Goal: Contribute content

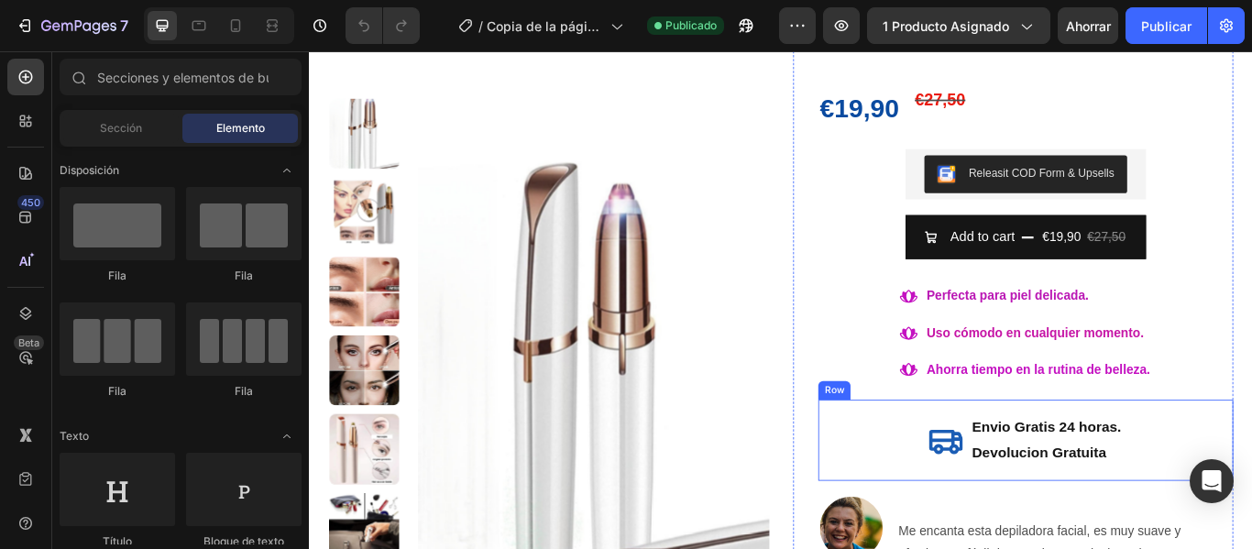
scroll to position [158, 0]
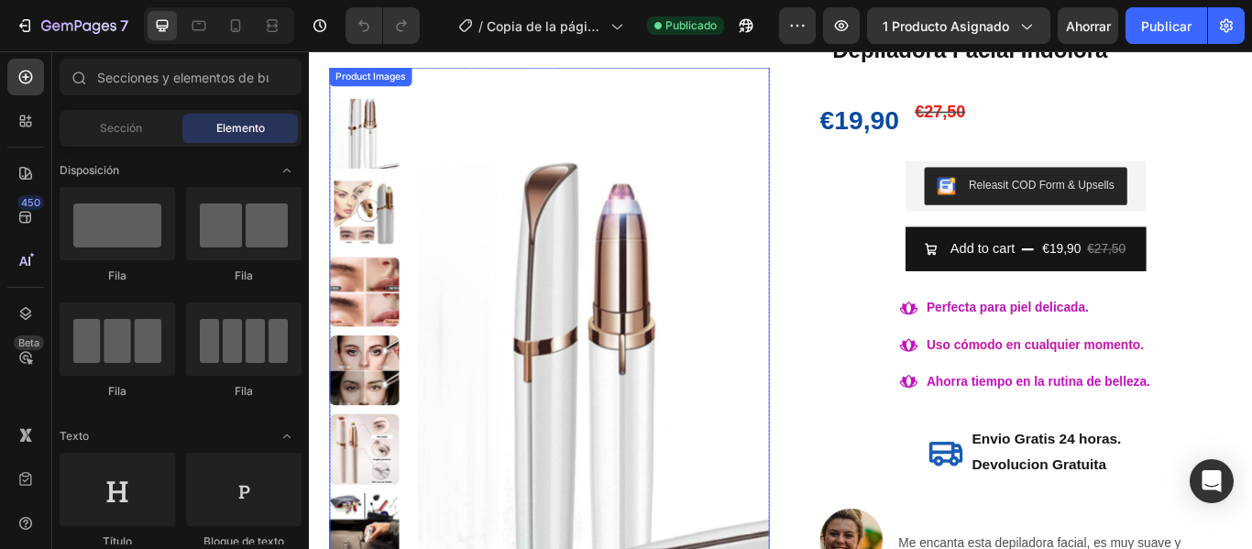
click at [371, 138] on img at bounding box center [373, 147] width 82 height 82
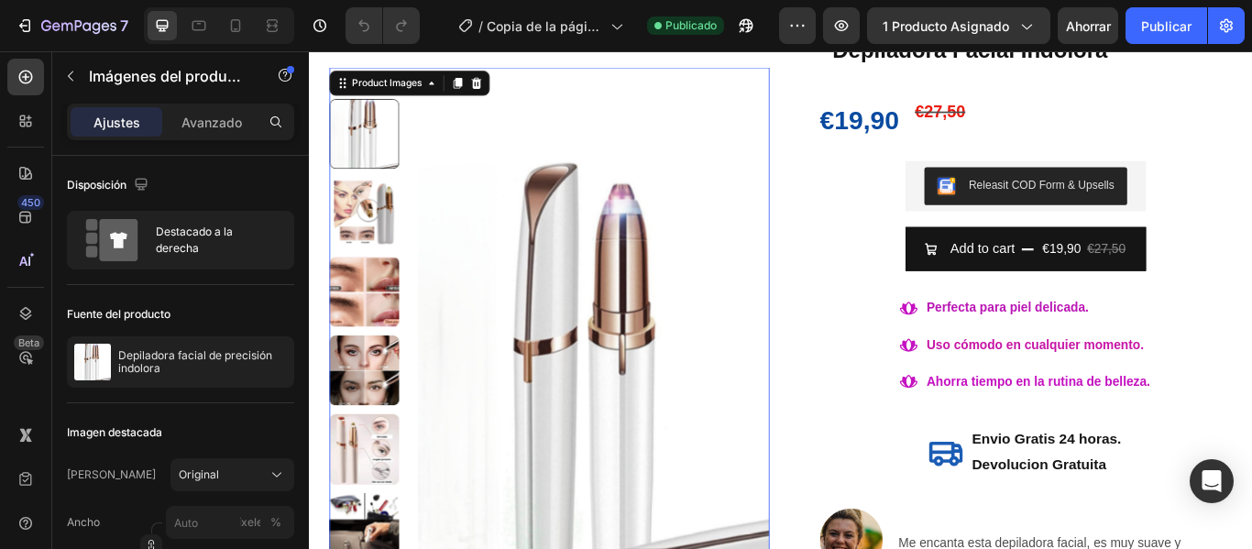
click at [377, 235] on img at bounding box center [373, 239] width 82 height 82
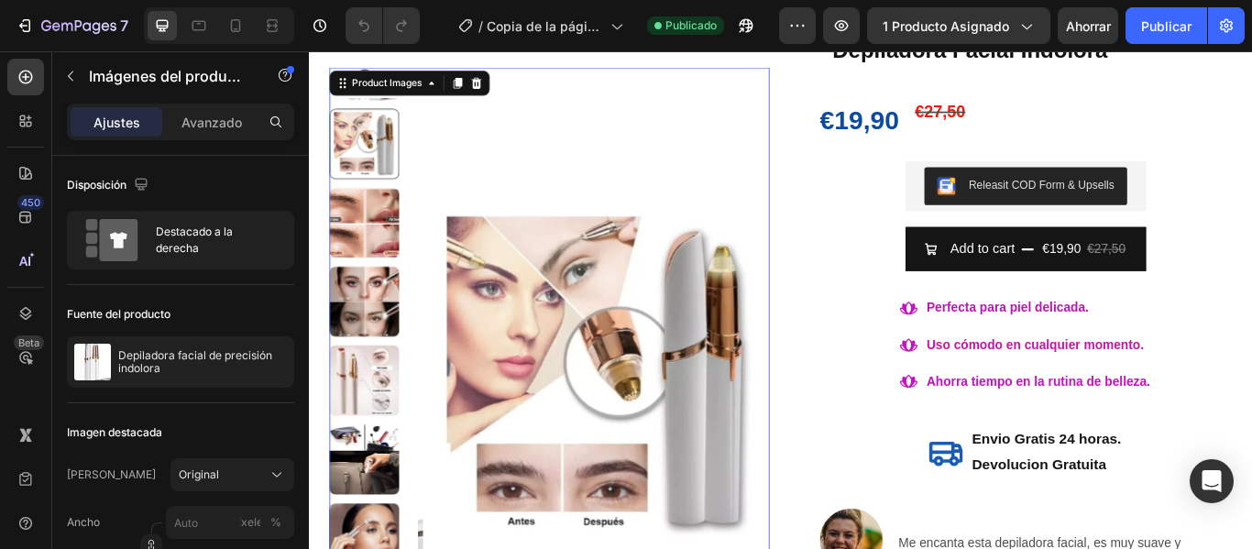
click at [377, 254] on img at bounding box center [373, 251] width 82 height 82
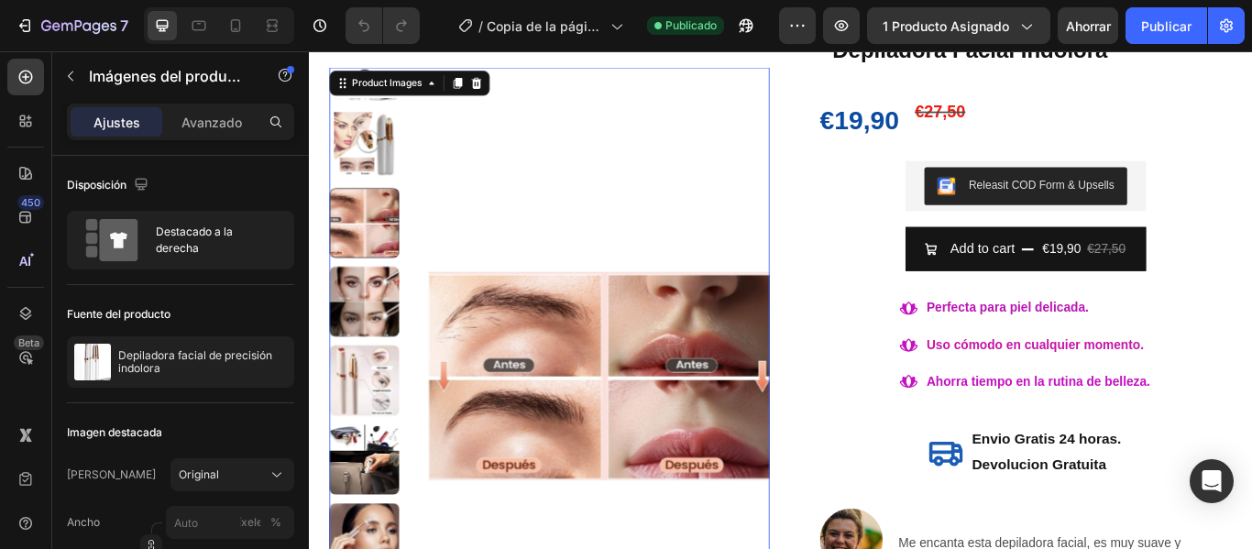
click at [363, 333] on img at bounding box center [373, 342] width 82 height 82
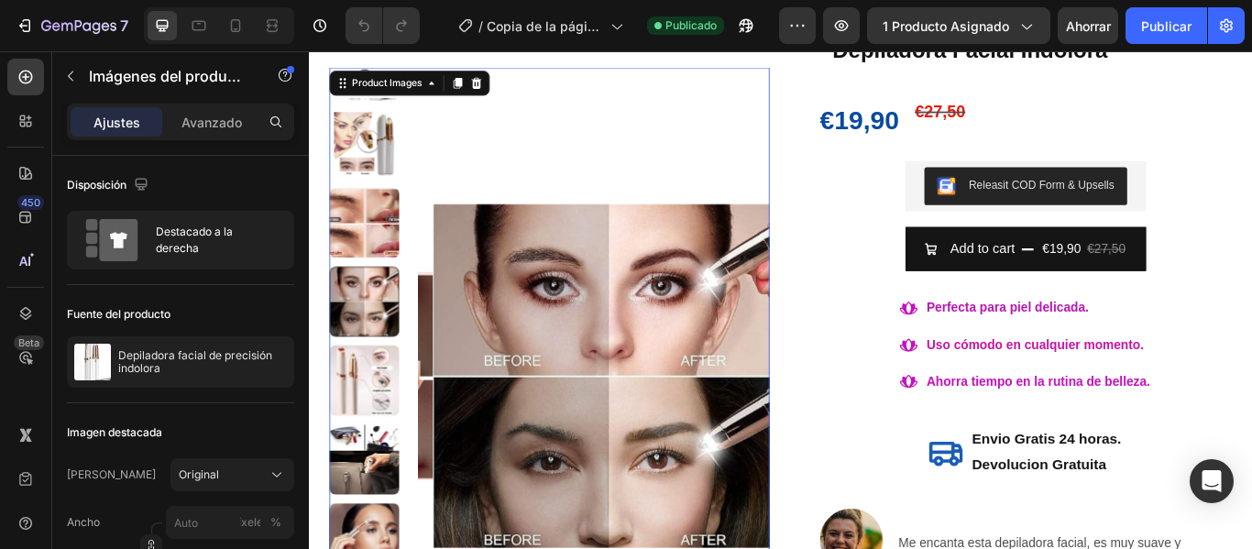
click at [363, 427] on img at bounding box center [373, 435] width 82 height 82
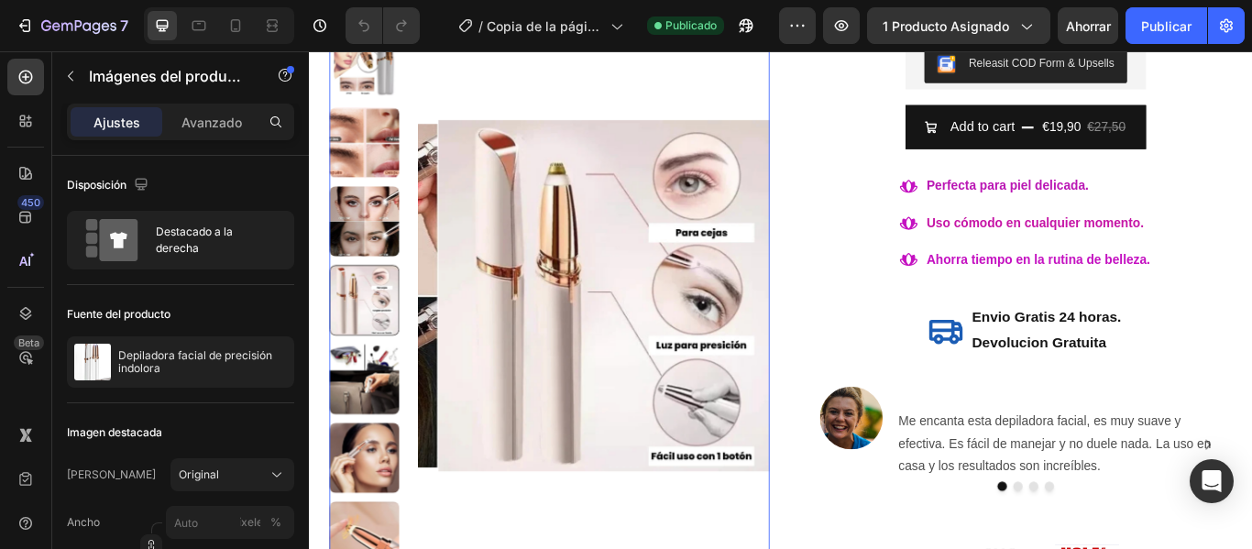
scroll to position [341, 0]
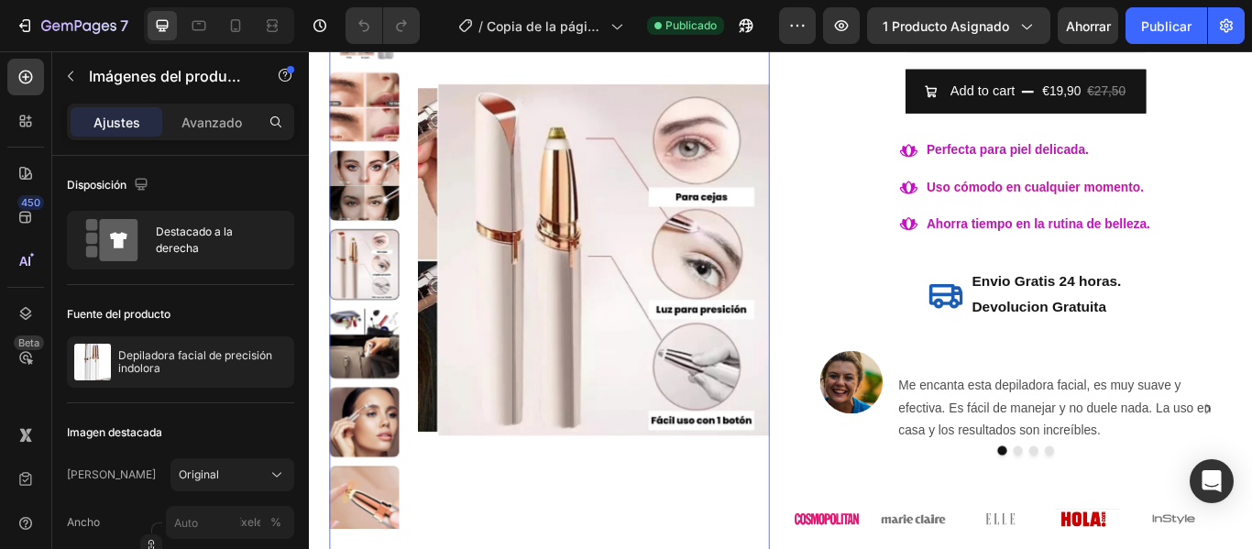
click at [366, 387] on img at bounding box center [373, 392] width 82 height 82
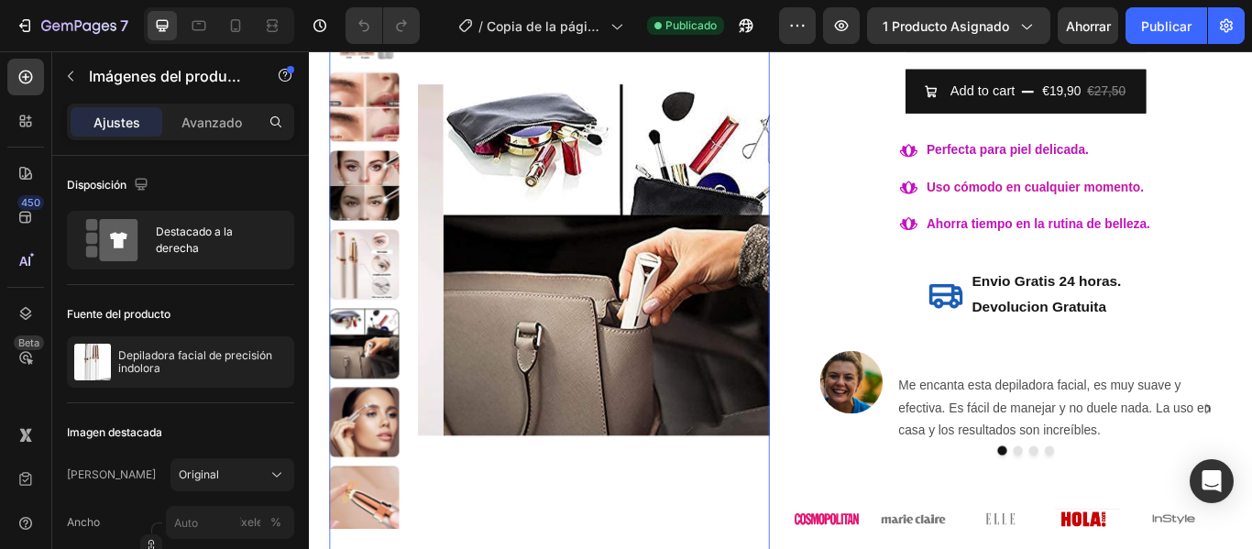
click at [367, 477] on img at bounding box center [373, 484] width 82 height 82
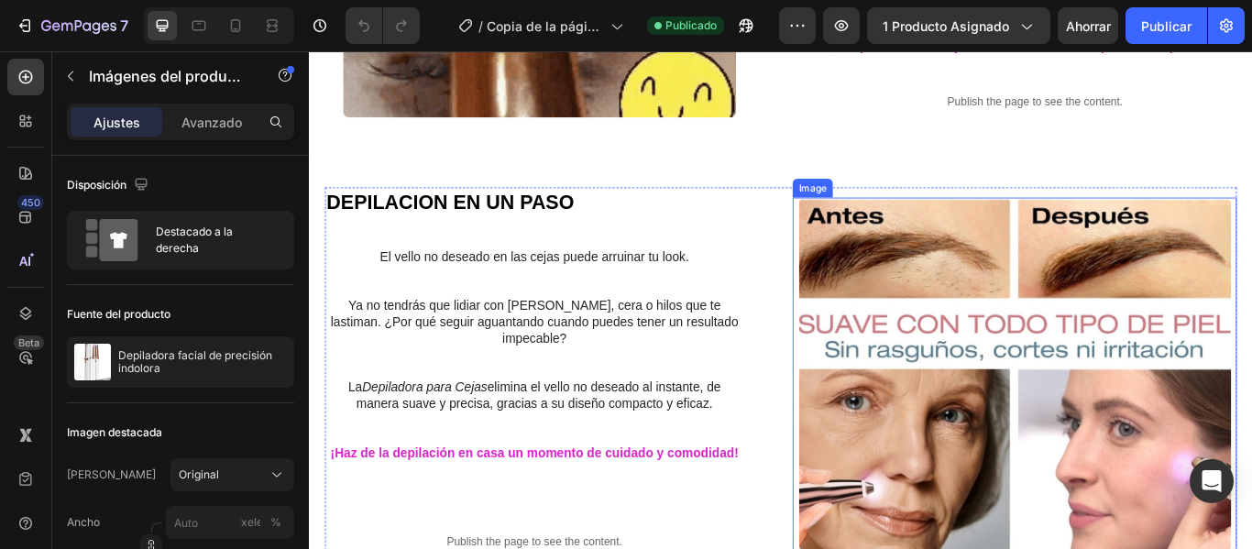
scroll to position [1257, 0]
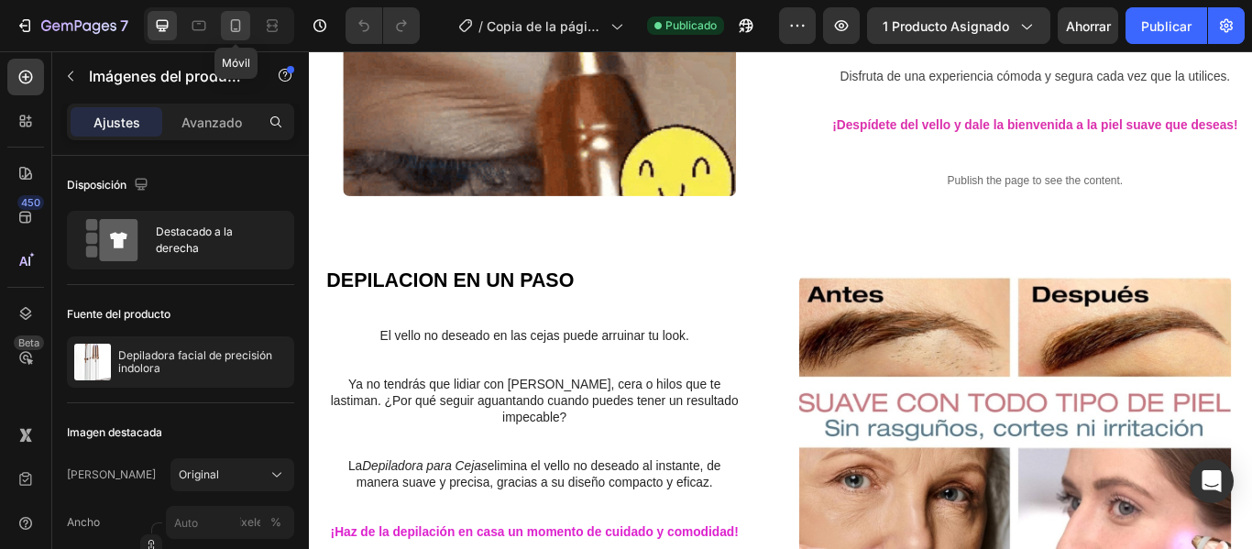
click at [235, 28] on icon at bounding box center [236, 25] width 10 height 13
type input "8"
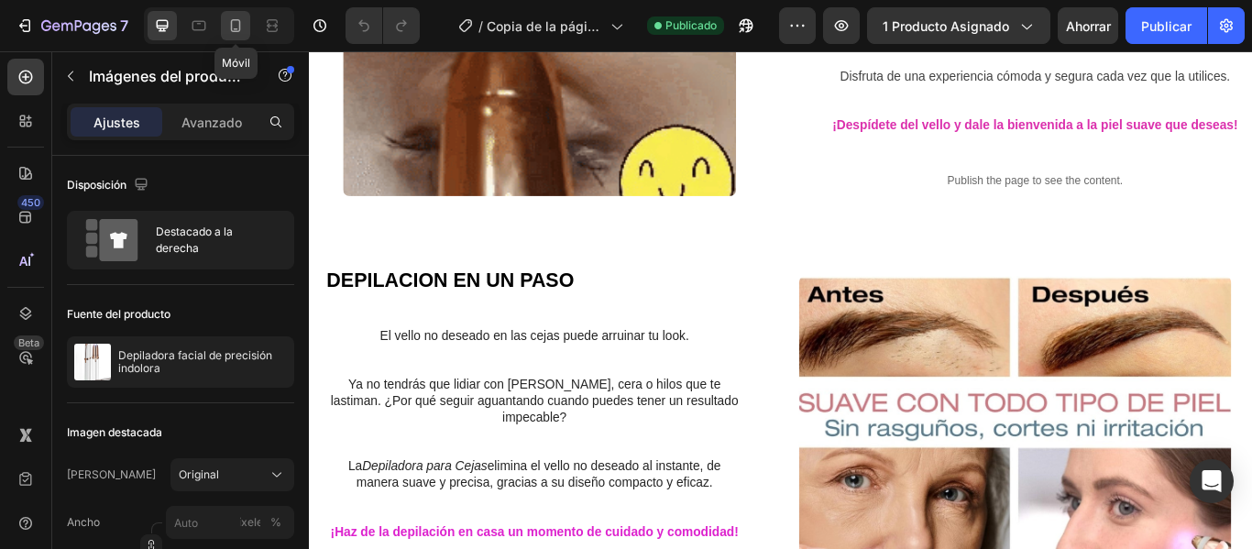
type input "8"
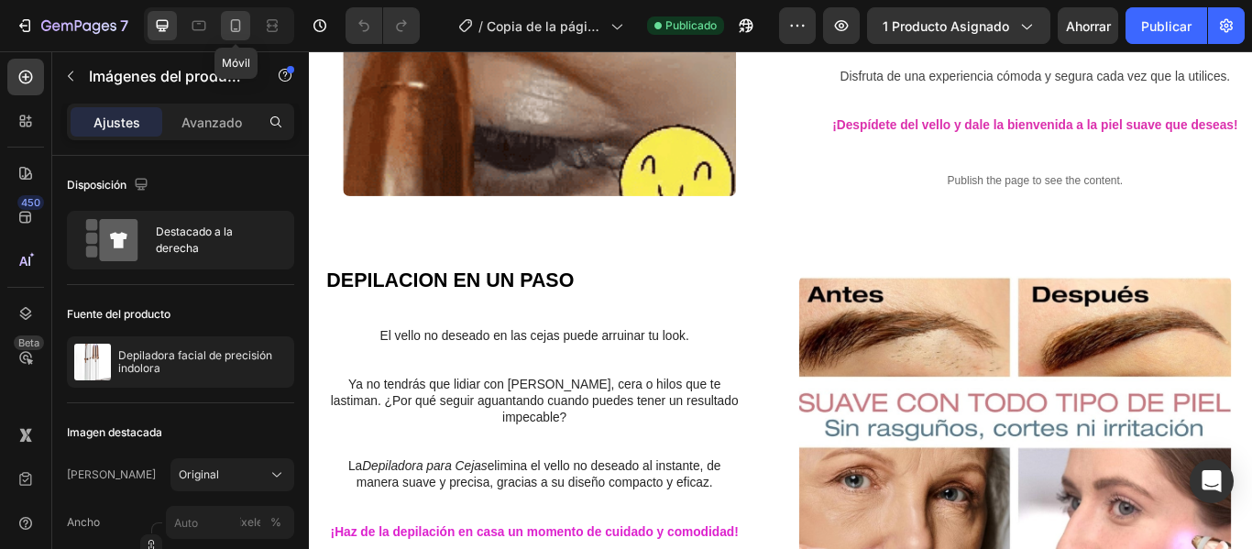
type input "8"
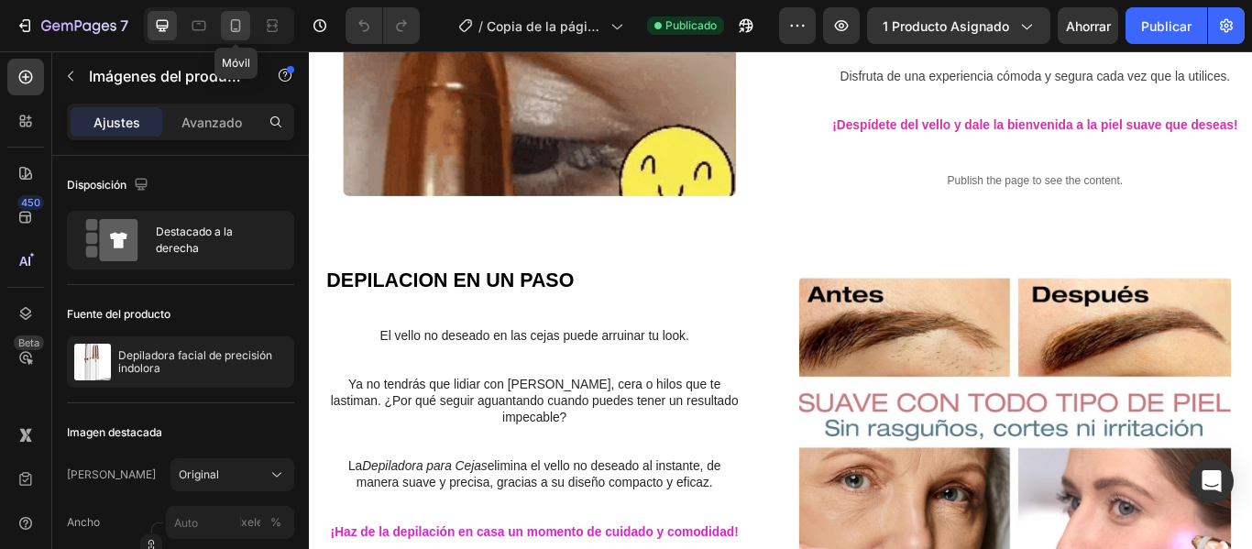
type input "8"
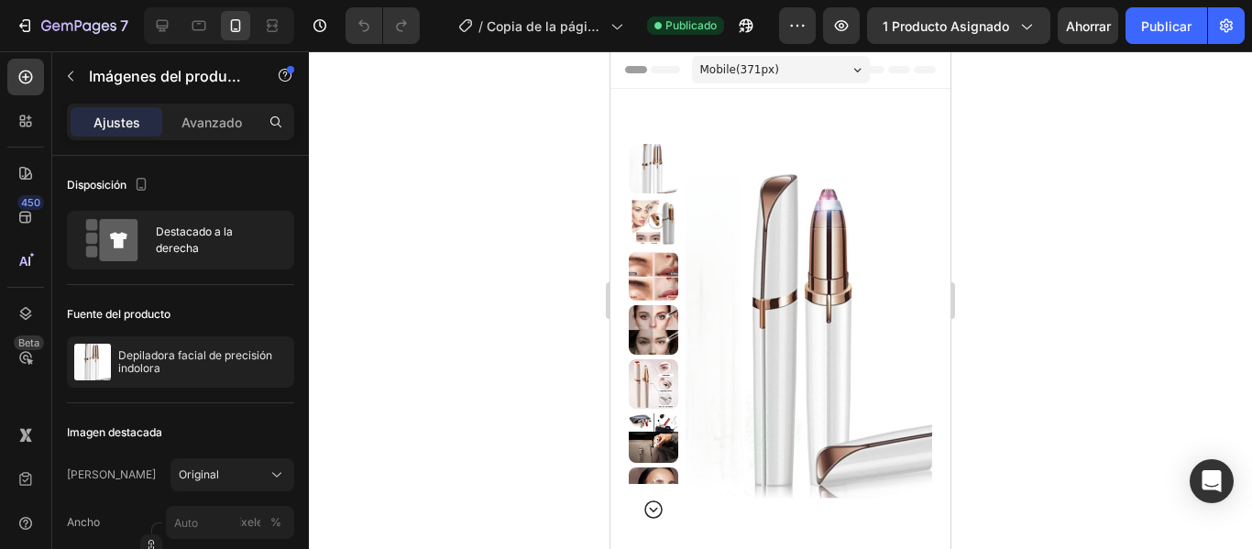
click at [645, 227] on img at bounding box center [653, 222] width 49 height 49
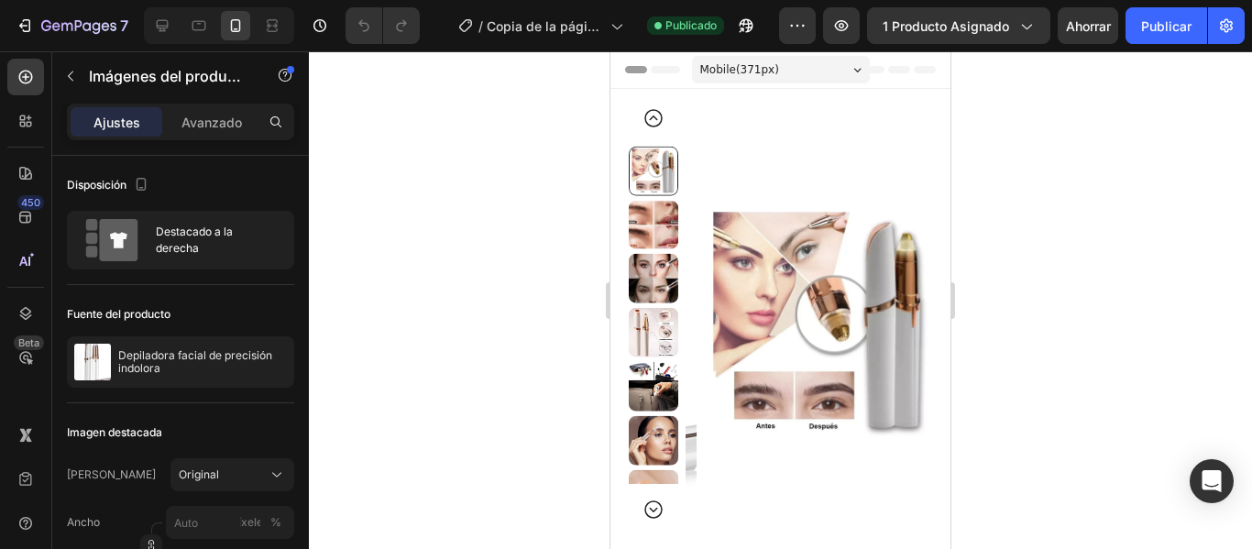
click at [651, 273] on img at bounding box center [653, 278] width 49 height 49
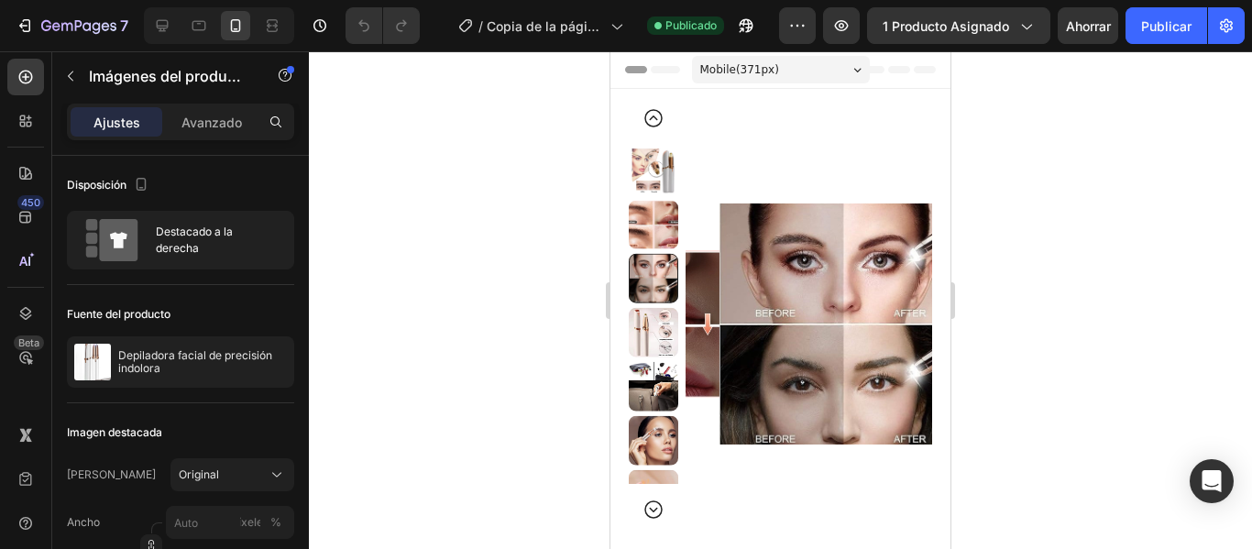
click at [649, 333] on img at bounding box center [653, 332] width 49 height 49
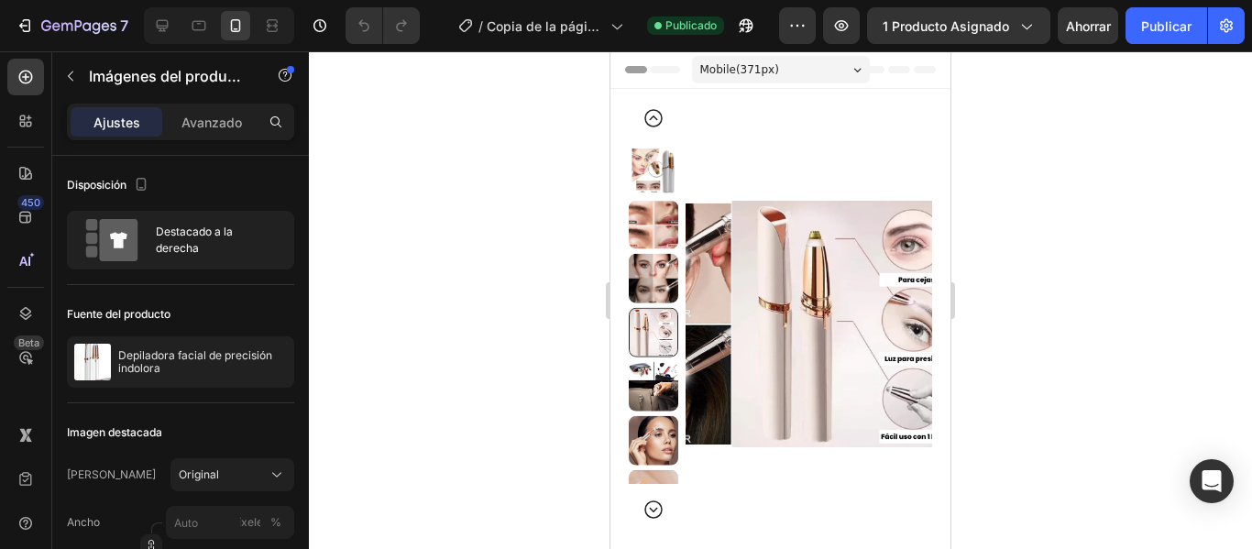
click at [658, 382] on img at bounding box center [653, 386] width 49 height 49
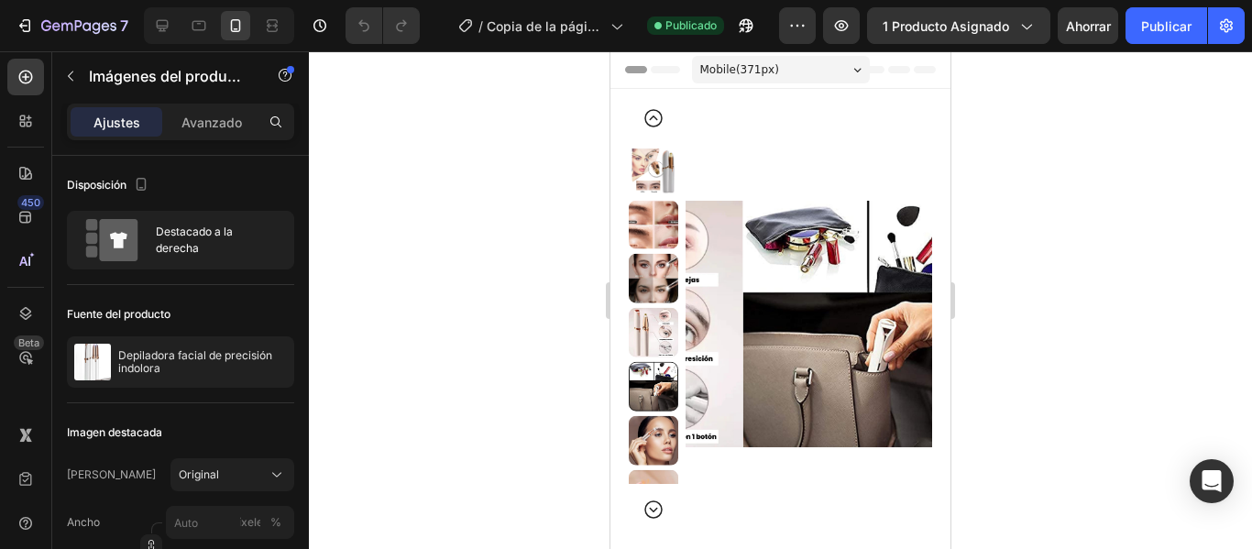
click at [646, 424] on img at bounding box center [653, 440] width 49 height 49
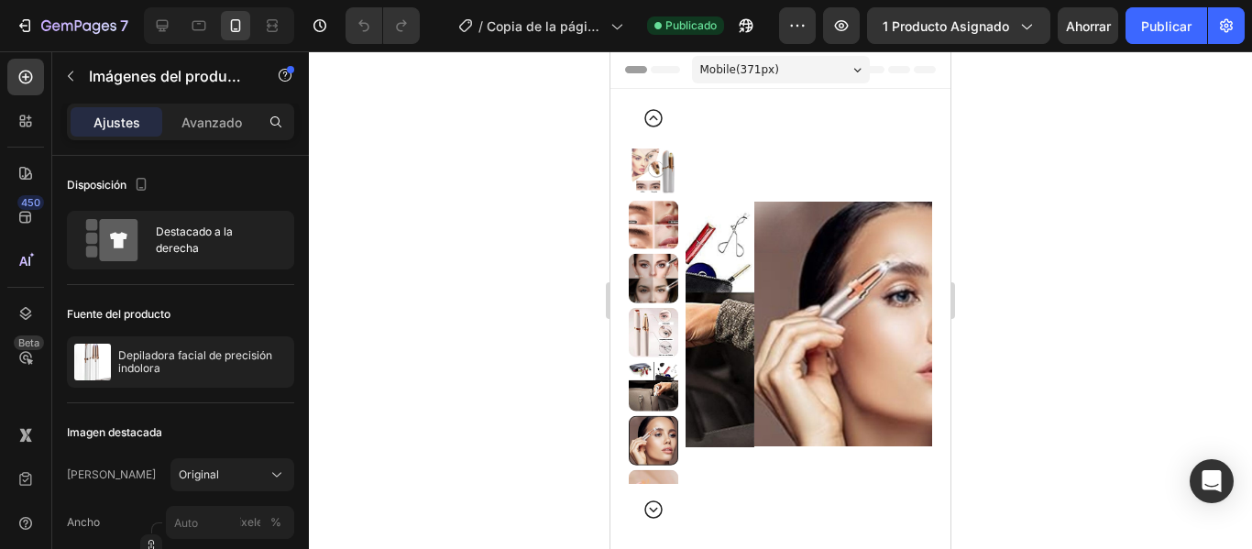
click at [645, 469] on img at bounding box center [653, 493] width 49 height 49
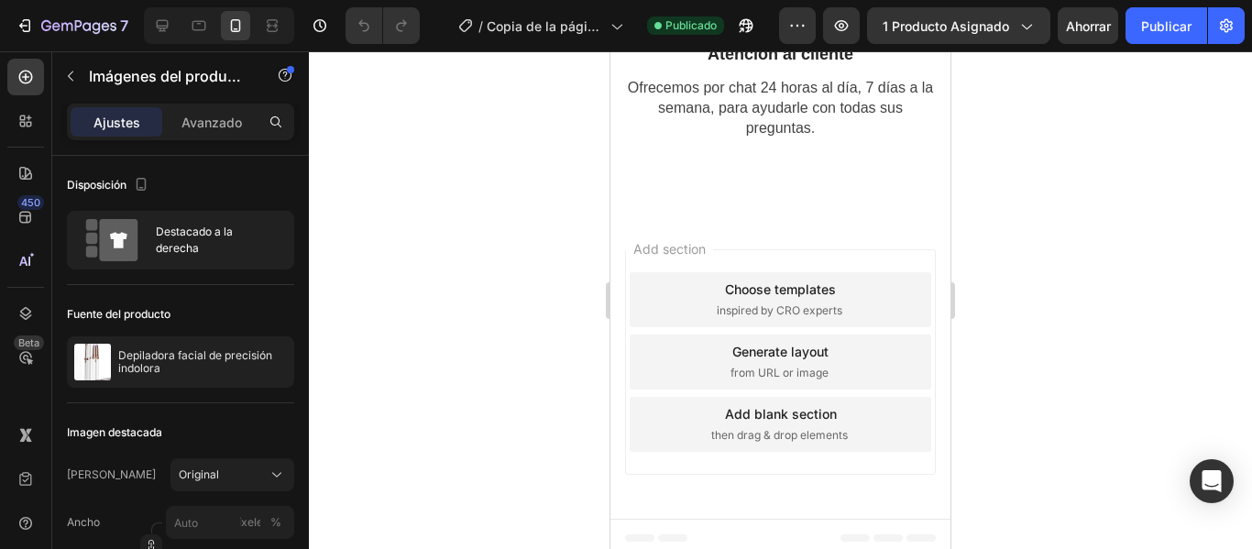
scroll to position [7007, 0]
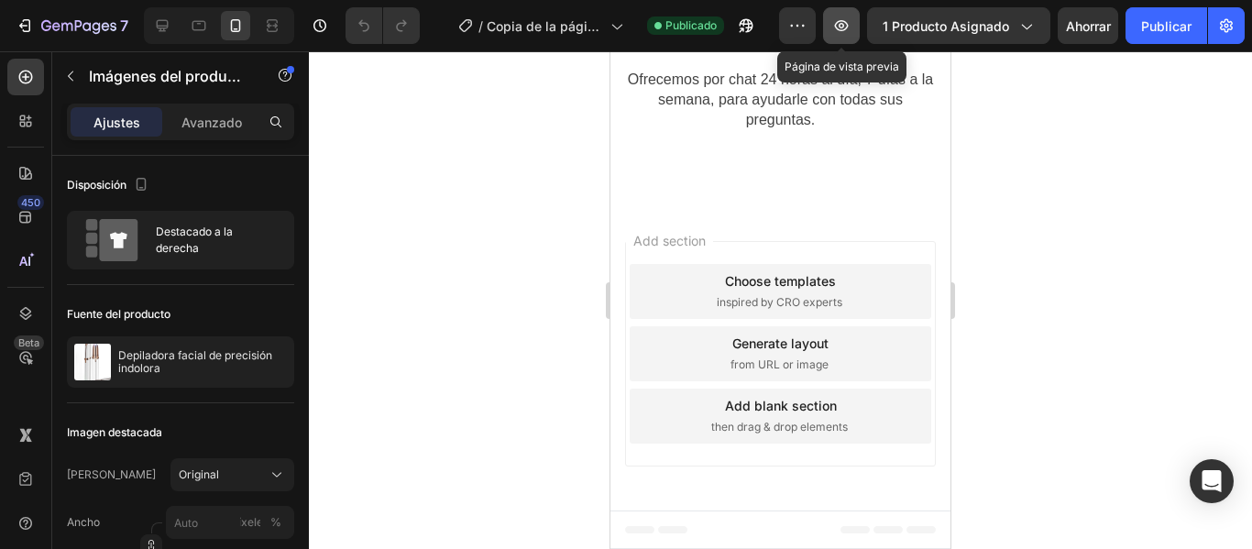
click at [844, 27] on icon "button" at bounding box center [842, 25] width 14 height 11
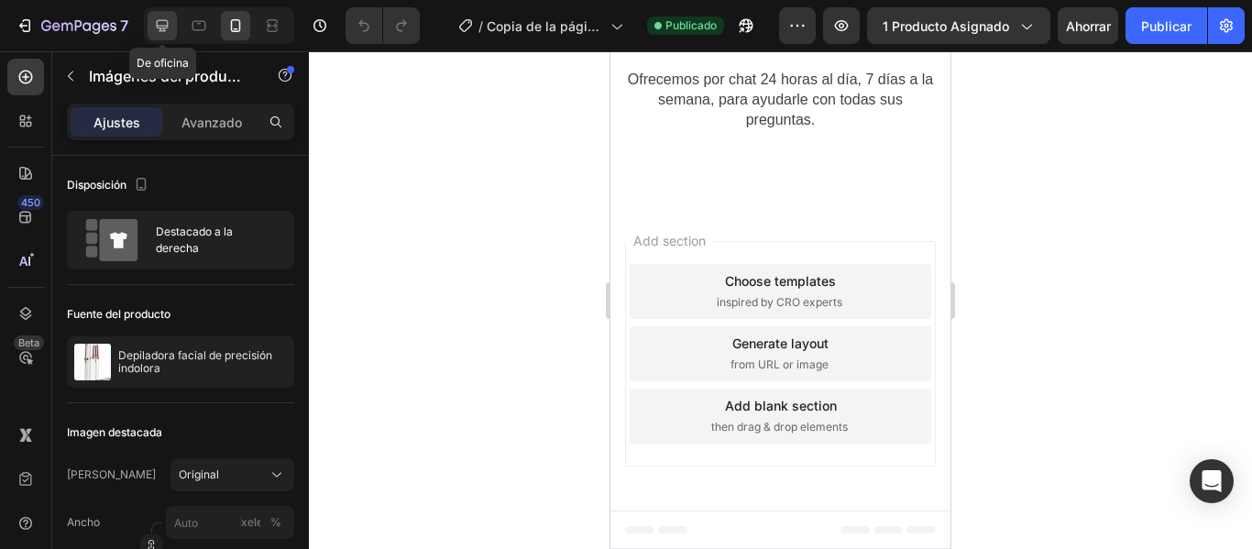
click at [160, 27] on icon at bounding box center [163, 26] width 12 height 12
type input "11"
type input "24"
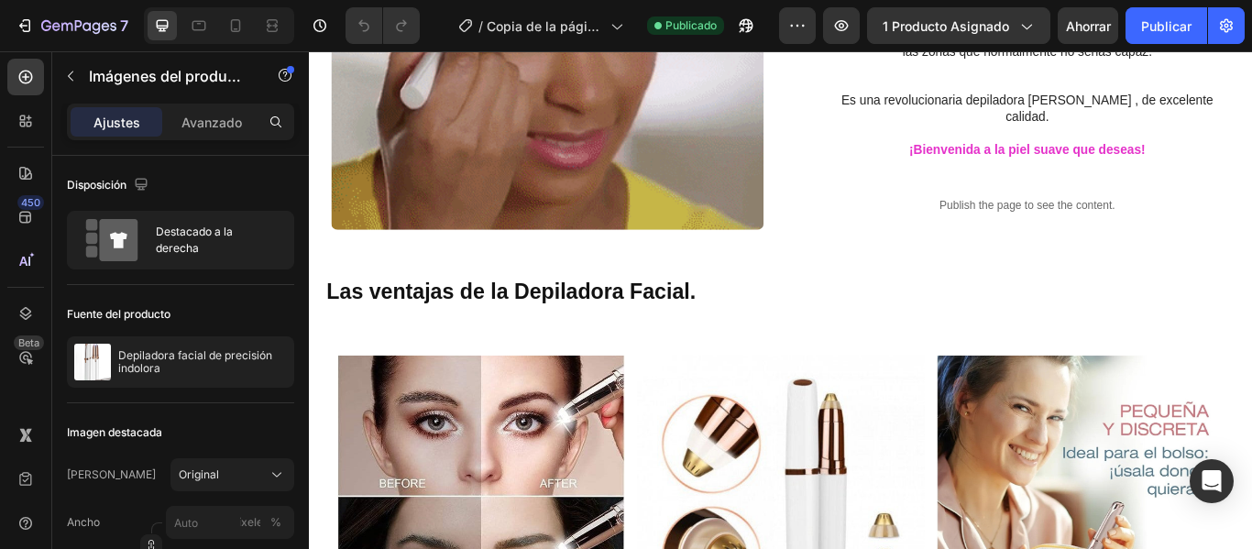
scroll to position [3051, 0]
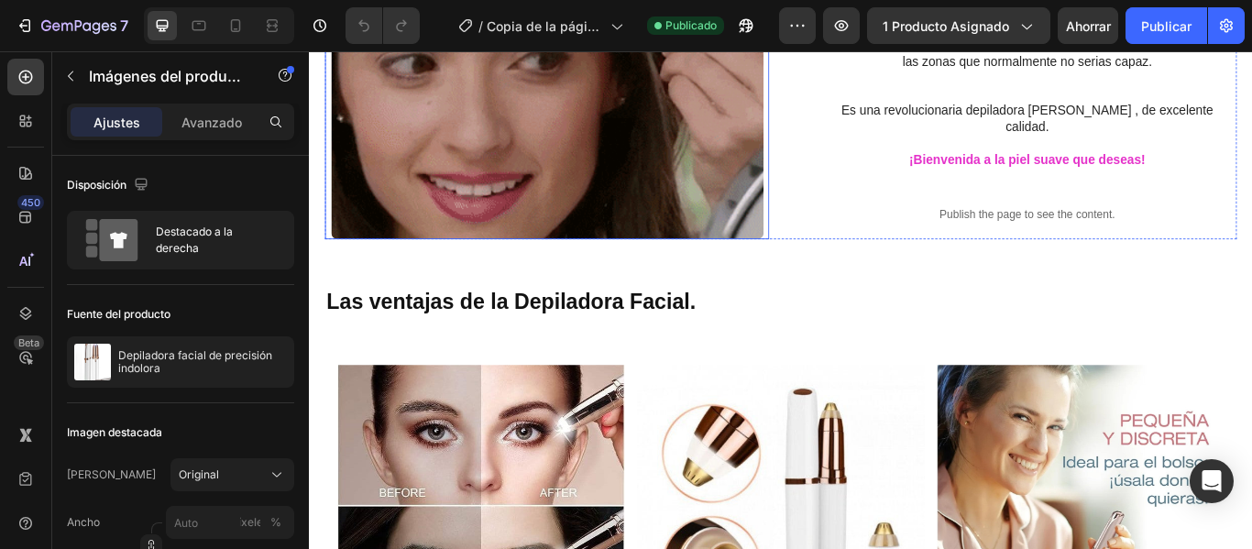
click at [827, 247] on img at bounding box center [586, 87] width 504 height 366
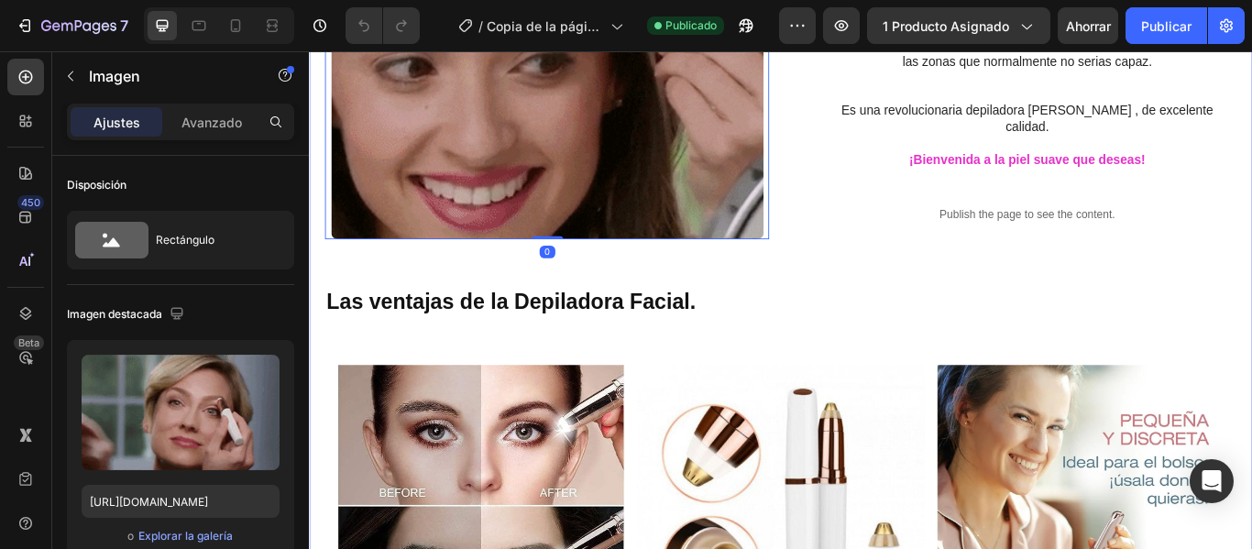
click at [867, 256] on div "DEPILACION EN UN PASO Heading El vello no deseado en las cejas puede arruinar t…" at bounding box center [858, 185] width 1063 height 1529
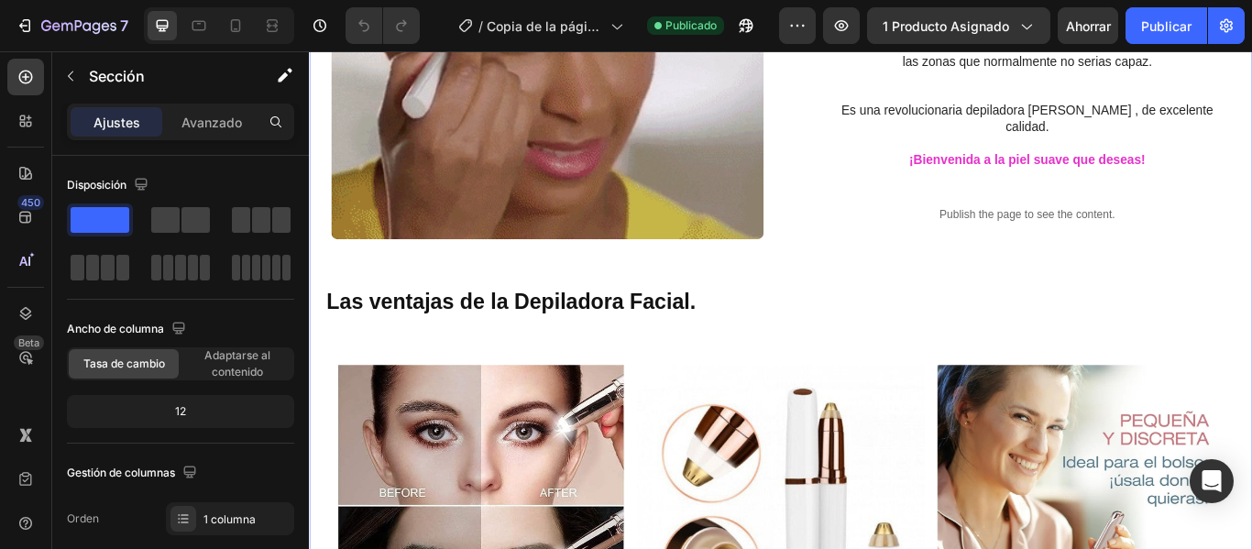
click at [918, 271] on div "DEPILACION EN UN PASO Heading El vello no deseado en las cejas puede arruinar t…" at bounding box center [858, 185] width 1063 height 1529
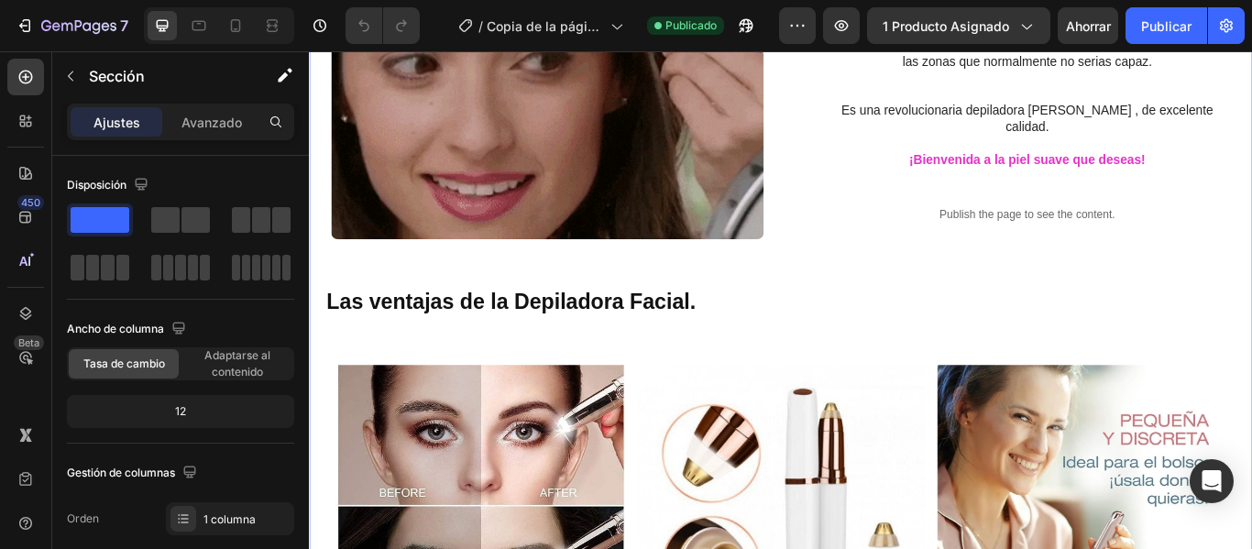
click at [878, 253] on div "DEPILACION EN UN PASO Heading El vello no deseado en las cejas puede arruinar t…" at bounding box center [858, 185] width 1063 height 1529
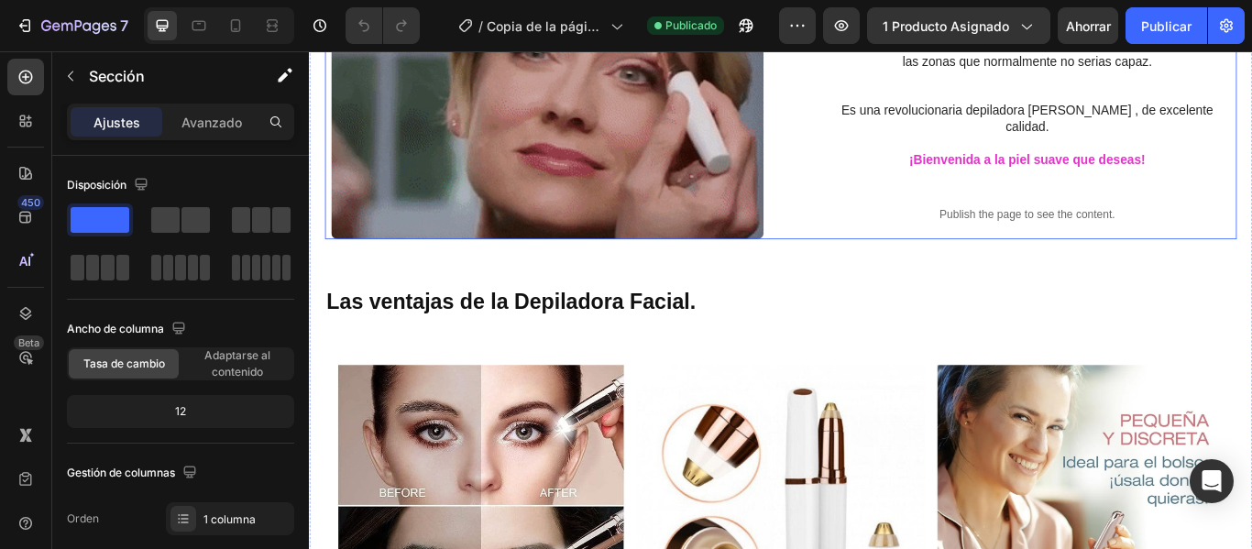
click at [1027, 245] on div "DEPILACION DE RAIZ PRECISA Heading La depilacion alcanza las zonas mas complica…" at bounding box center [1131, 87] width 518 height 366
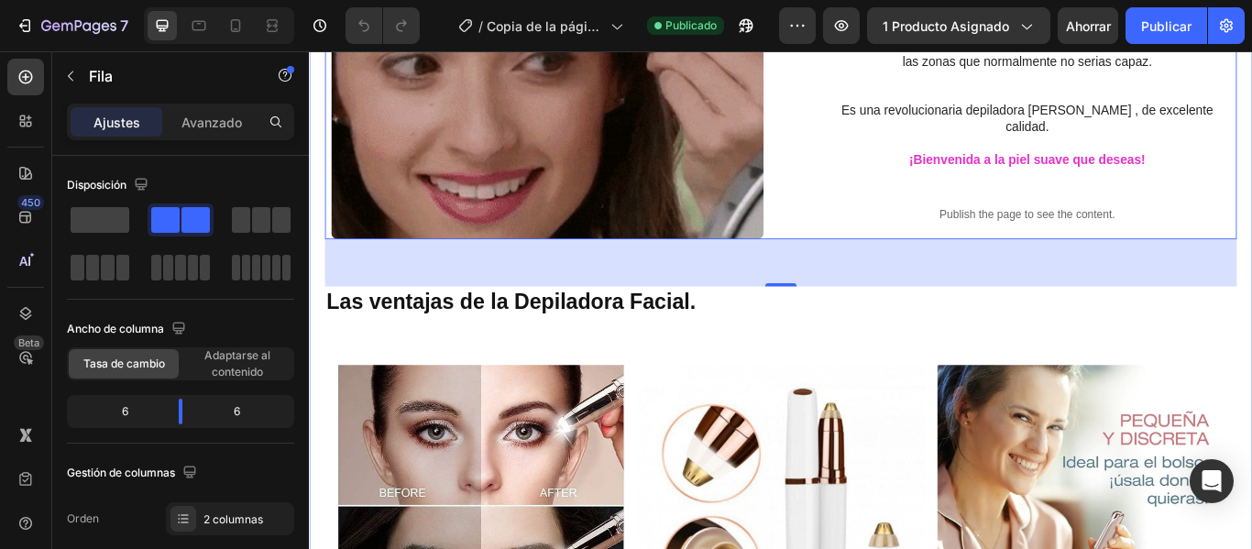
click at [1018, 344] on div "DEPILACION EN UN PASO Heading El vello no deseado en las cejas puede arruinar t…" at bounding box center [858, 185] width 1063 height 1529
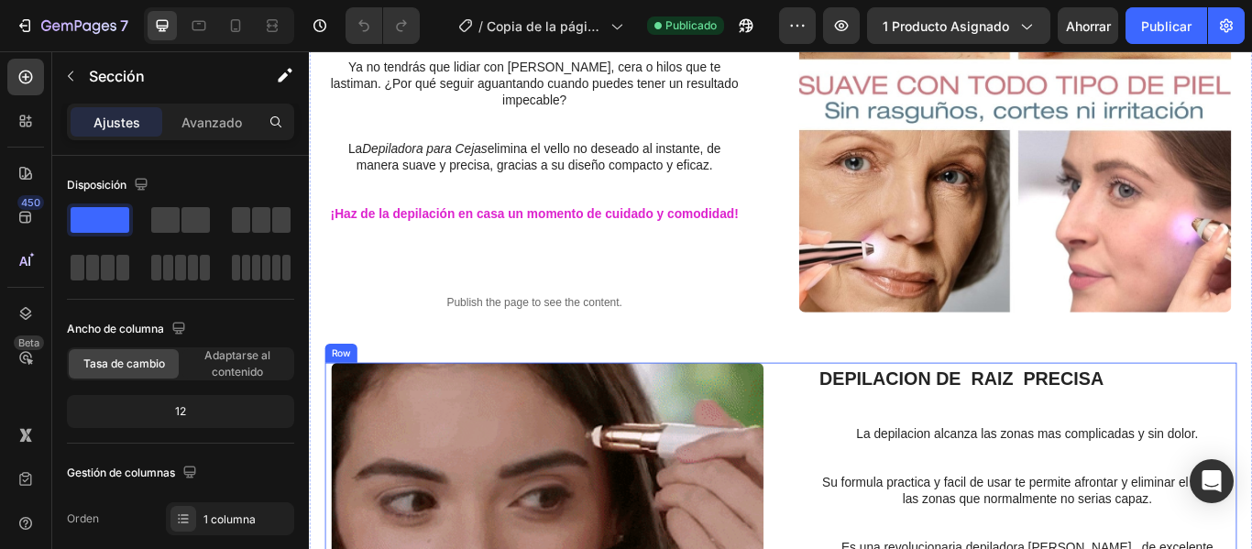
scroll to position [2501, 0]
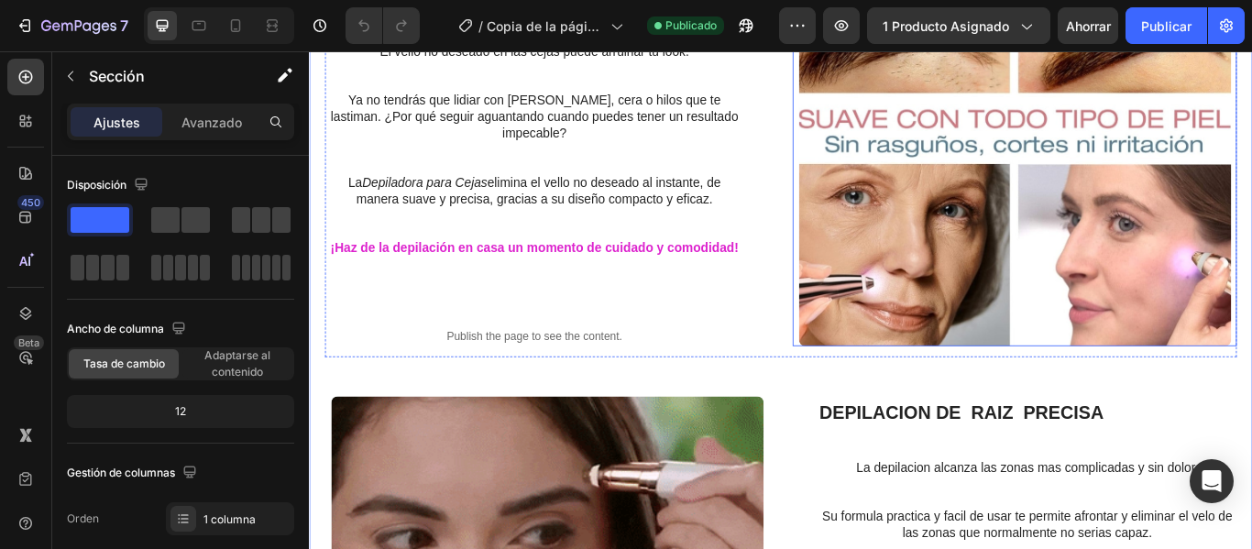
click at [872, 384] on div at bounding box center [1131, 189] width 518 height 412
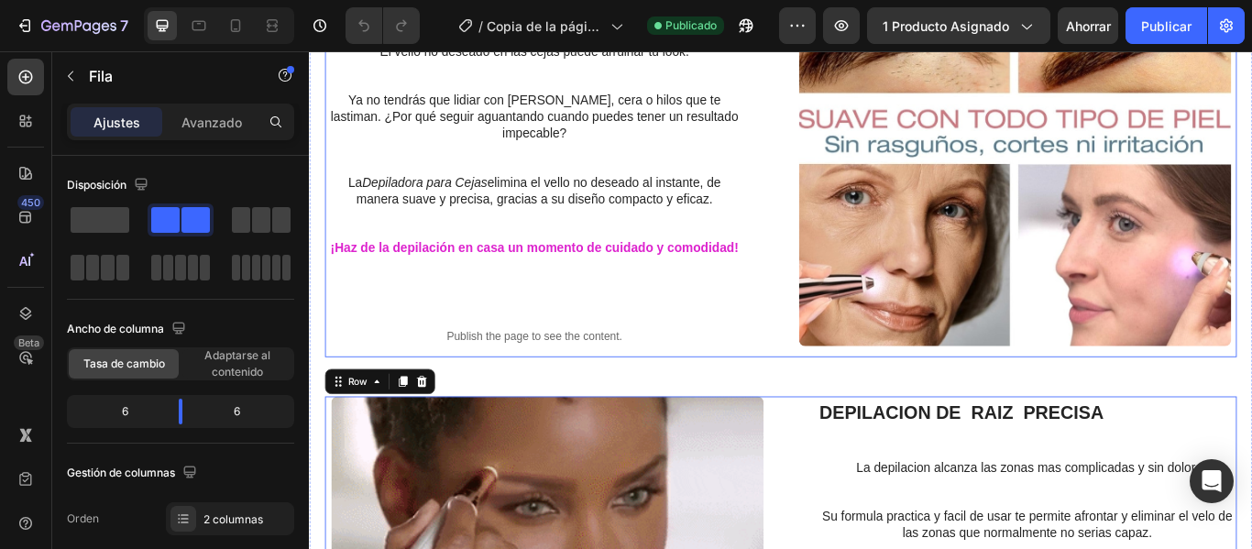
click at [844, 382] on div "DEPILACION EN UN PASO Heading El vello no deseado en las cejas puede arruinar t…" at bounding box center [858, 189] width 1063 height 437
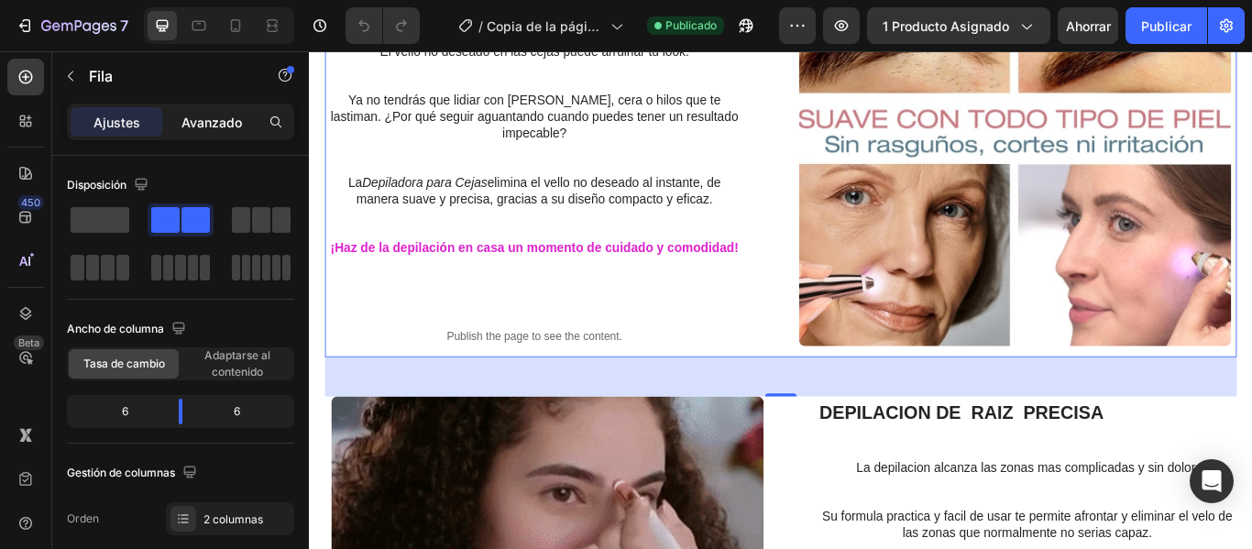
click at [214, 119] on font "Avanzado" at bounding box center [211, 123] width 60 height 16
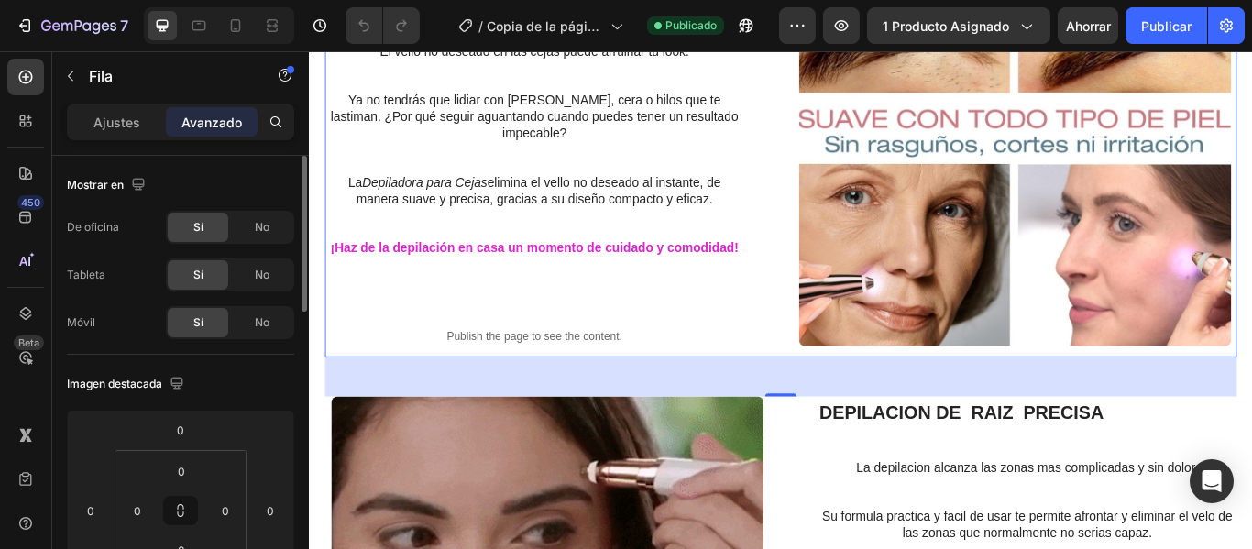
scroll to position [275, 0]
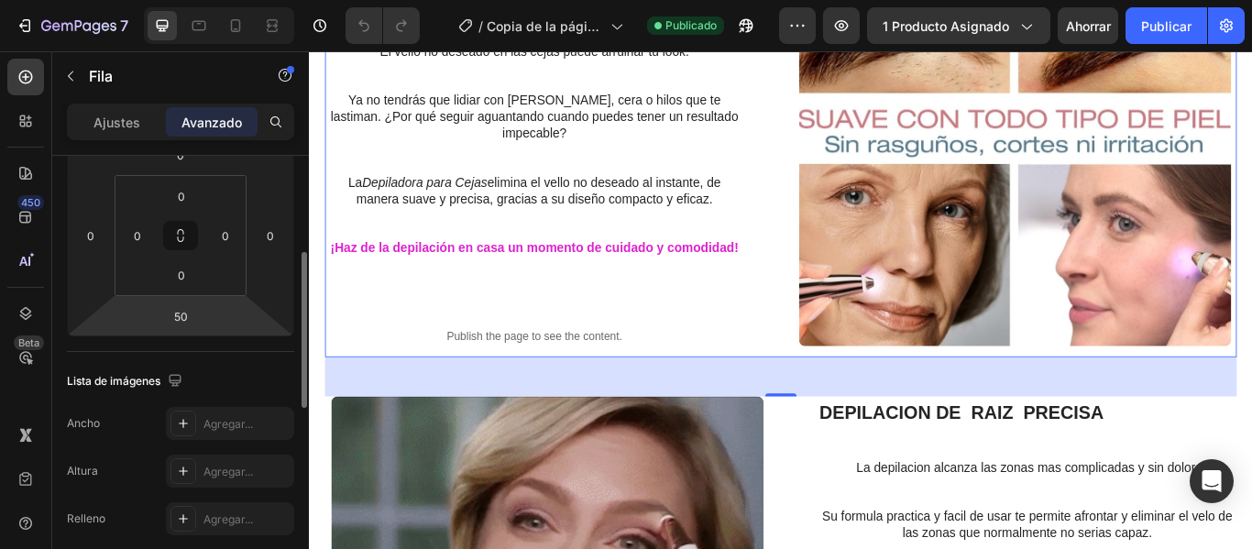
click at [205, 0] on html "7 / Copia de la página del producto - [DATE] 12:00:49 Publicado Avance 1 produc…" at bounding box center [626, 0] width 1252 height 0
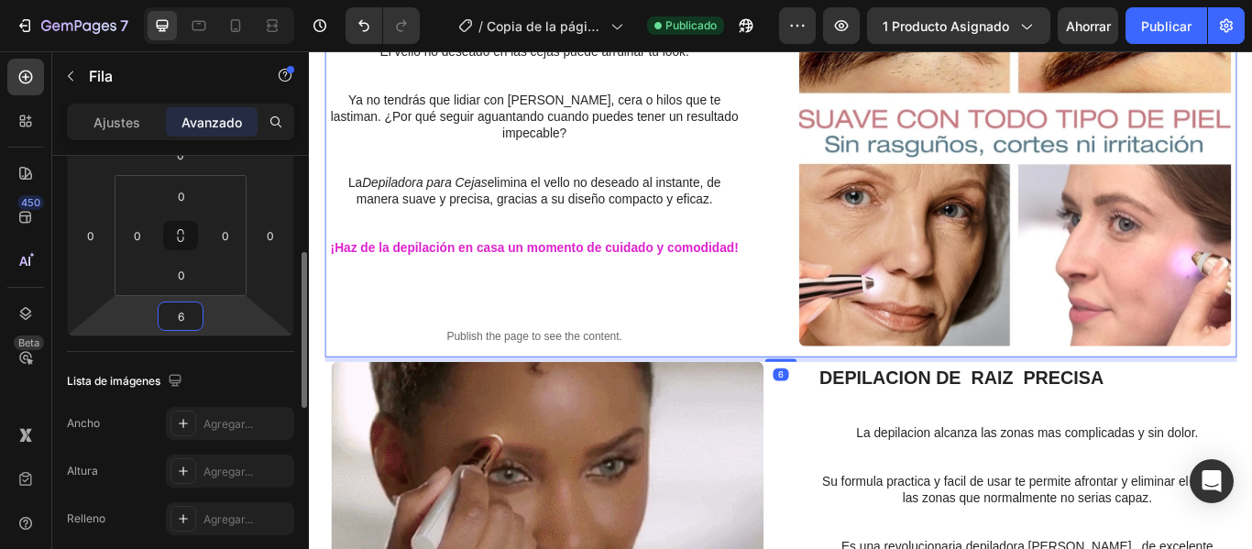
type input "60"
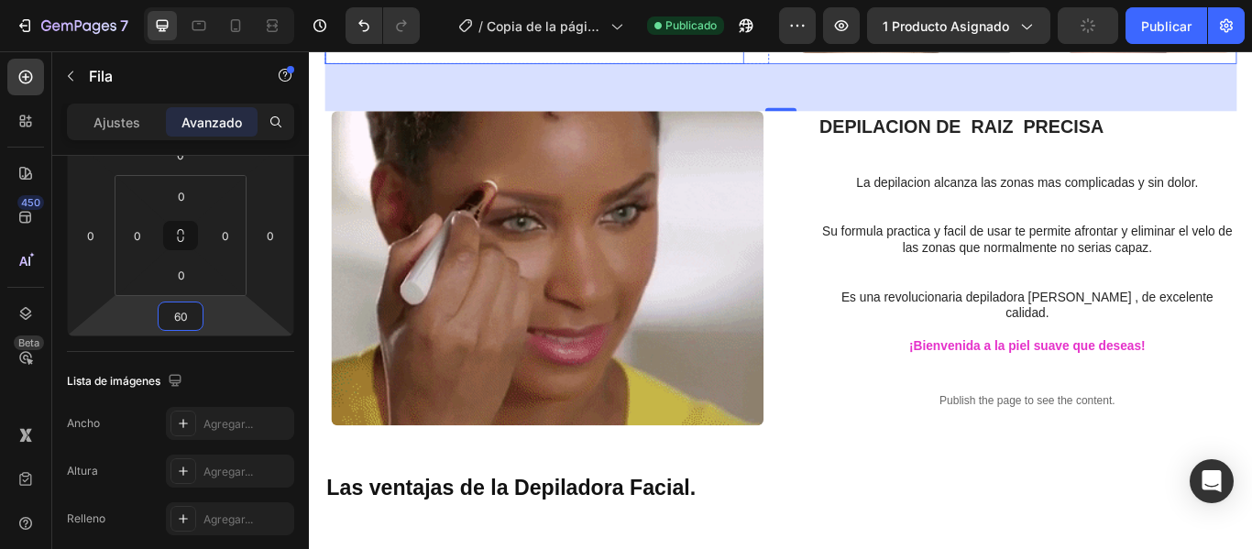
scroll to position [2135, 0]
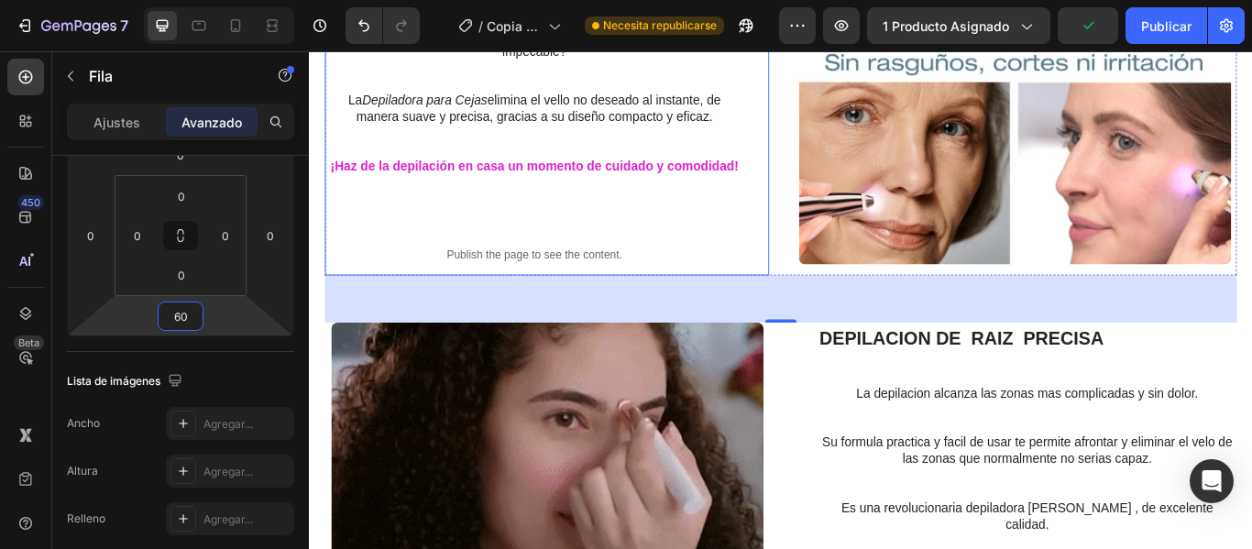
click at [834, 279] on div "DEPILACION EN UN PASO Heading El vello no deseado en las cejas puede arruinar t…" at bounding box center [586, 93] width 518 height 437
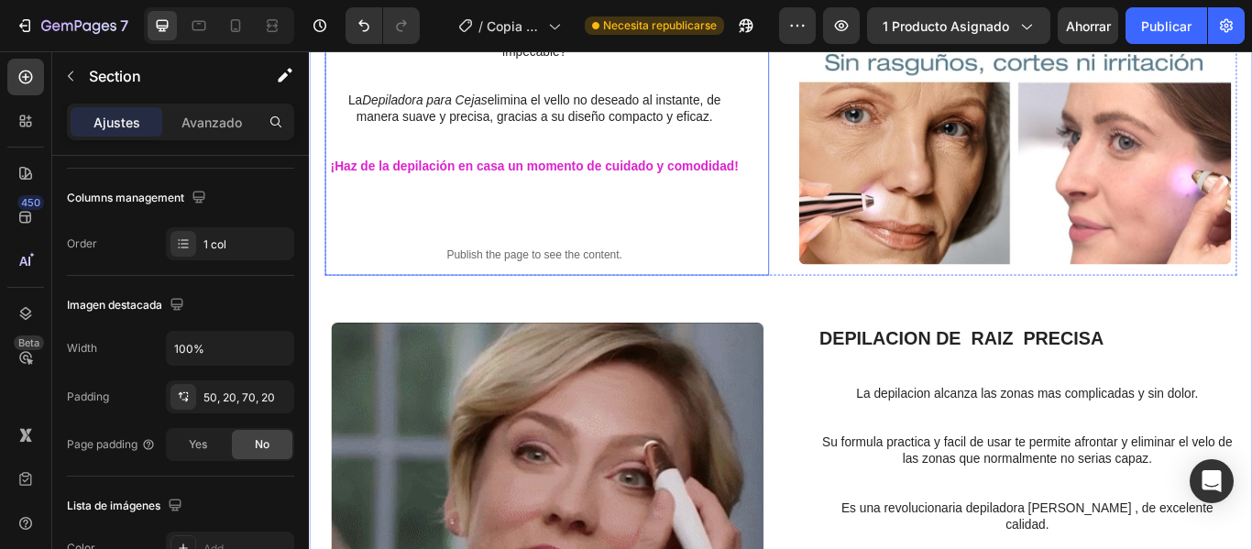
scroll to position [0, 0]
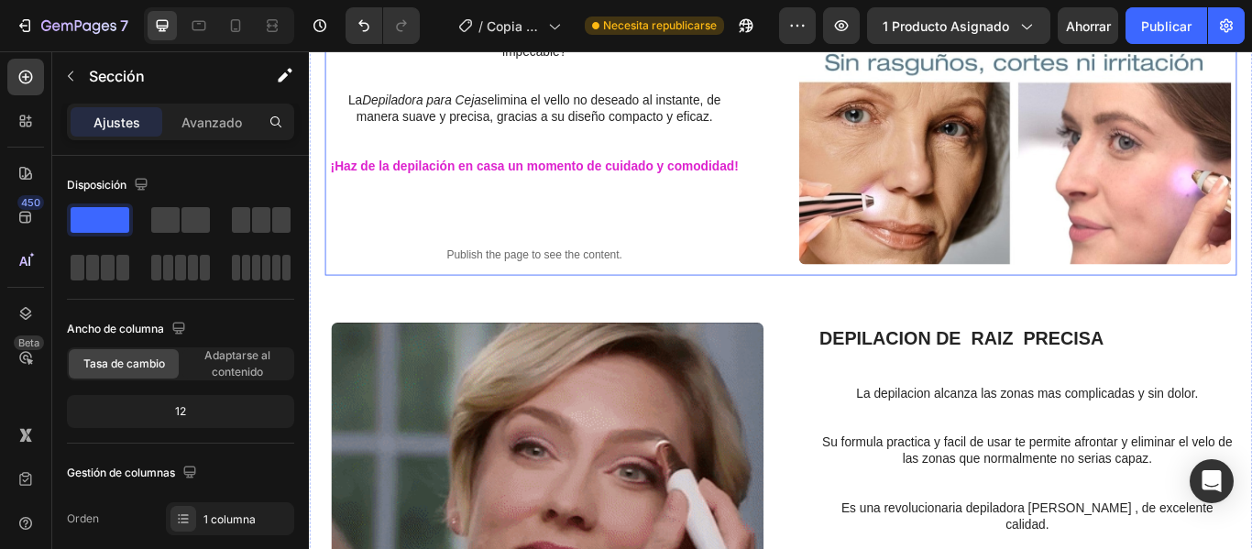
click at [838, 290] on div "DEPILACION EN UN PASO Heading El vello no deseado en las cejas puede arruinar t…" at bounding box center [858, 93] width 1063 height 437
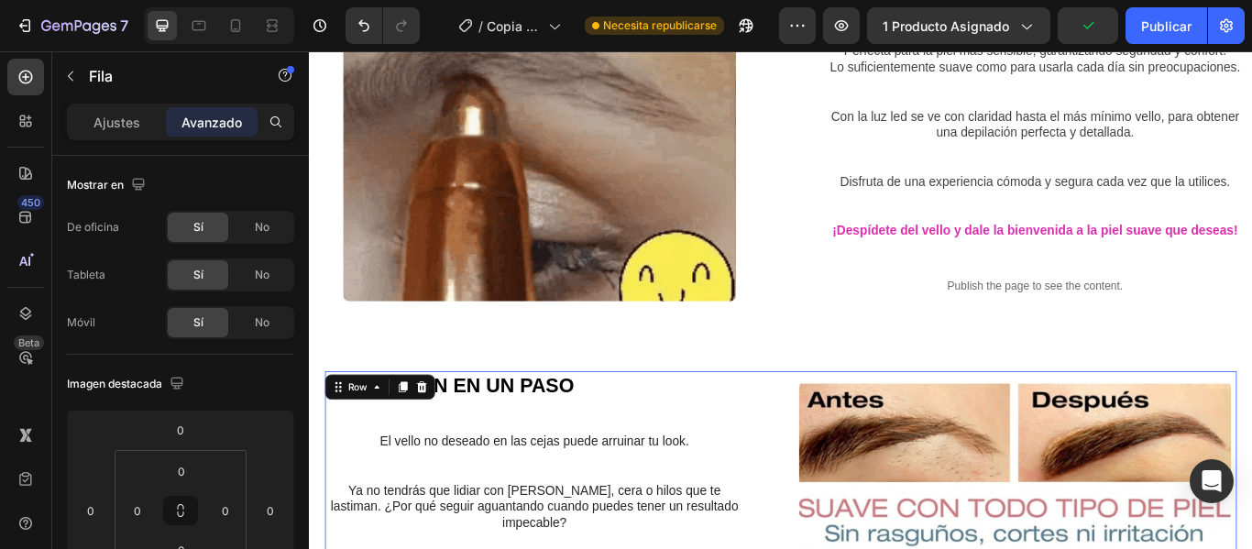
scroll to position [1585, 0]
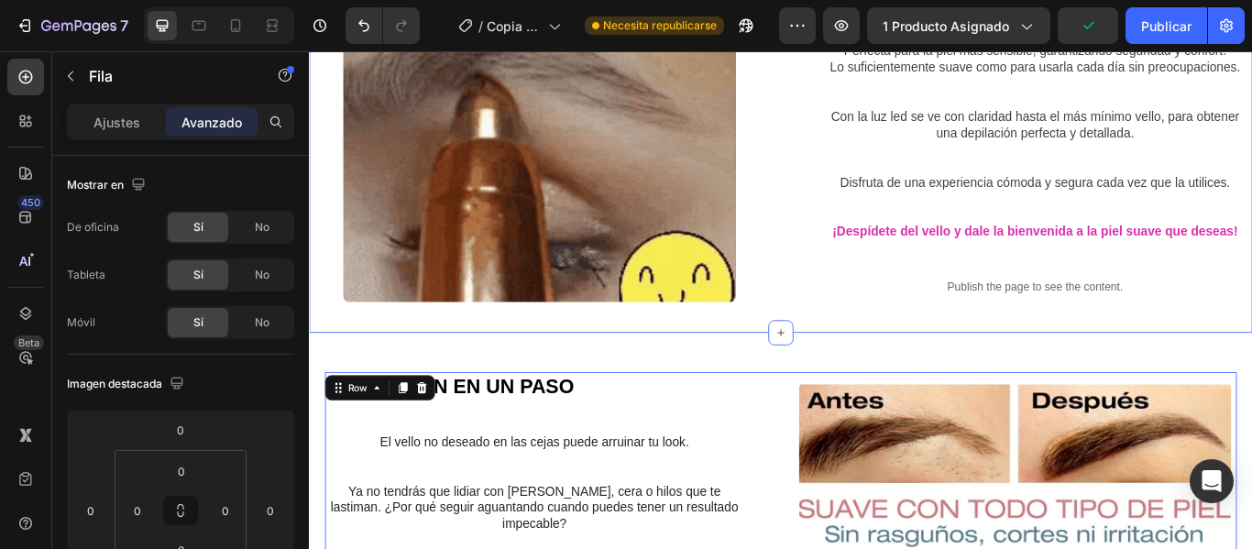
click at [809, 354] on div "LOGRA CEJAS IMPECABLES DE MANERA FACIL Y COMODA Heading Perfecta para la piel m…" at bounding box center [858, 137] width 1099 height 483
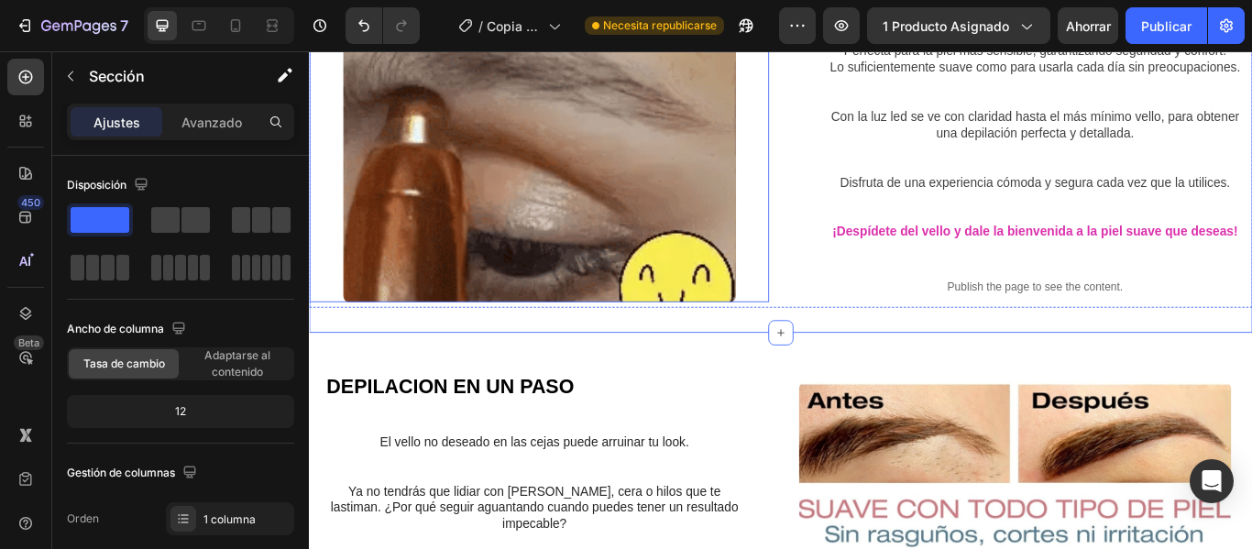
click at [813, 330] on div at bounding box center [577, 137] width 536 height 412
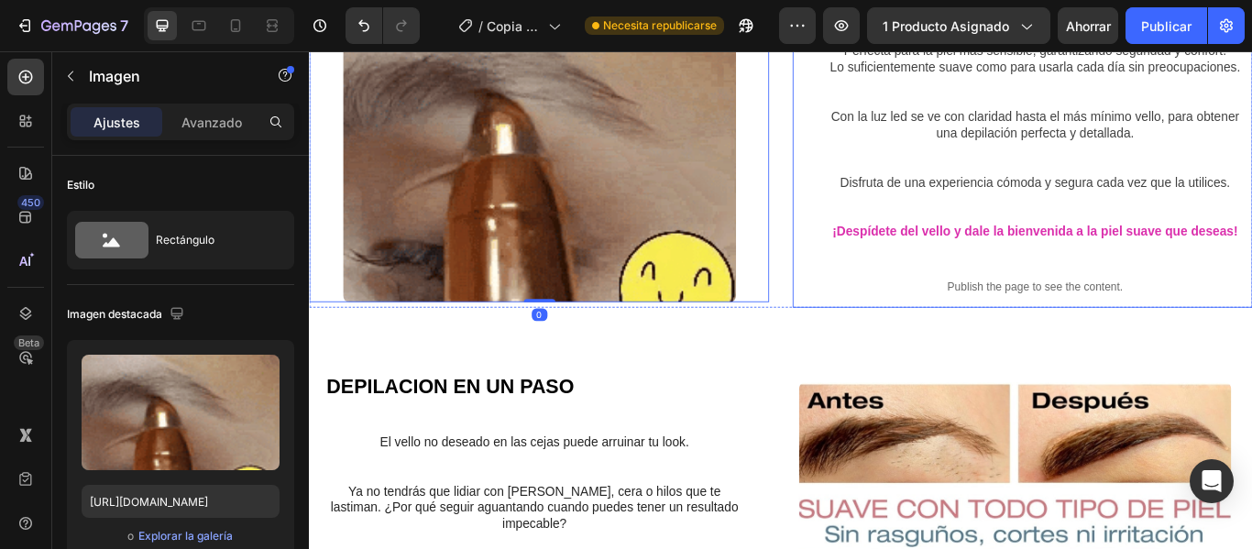
click at [872, 341] on div "LOGRA CEJAS IMPECABLES DE MANERA FACIL Y COMODA Heading Perfecta para la piel m…" at bounding box center [1140, 138] width 536 height 424
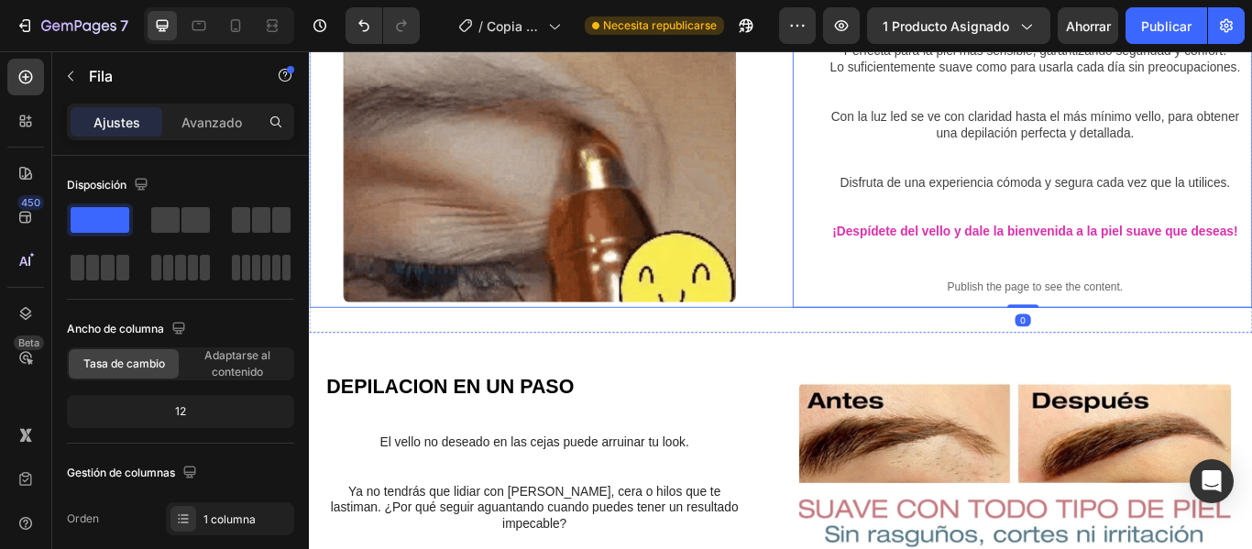
click at [840, 342] on div "LOGRA CEJAS IMPECABLES DE MANERA FACIL Y COMODA Heading Perfecta para la piel m…" at bounding box center [858, 138] width 1099 height 424
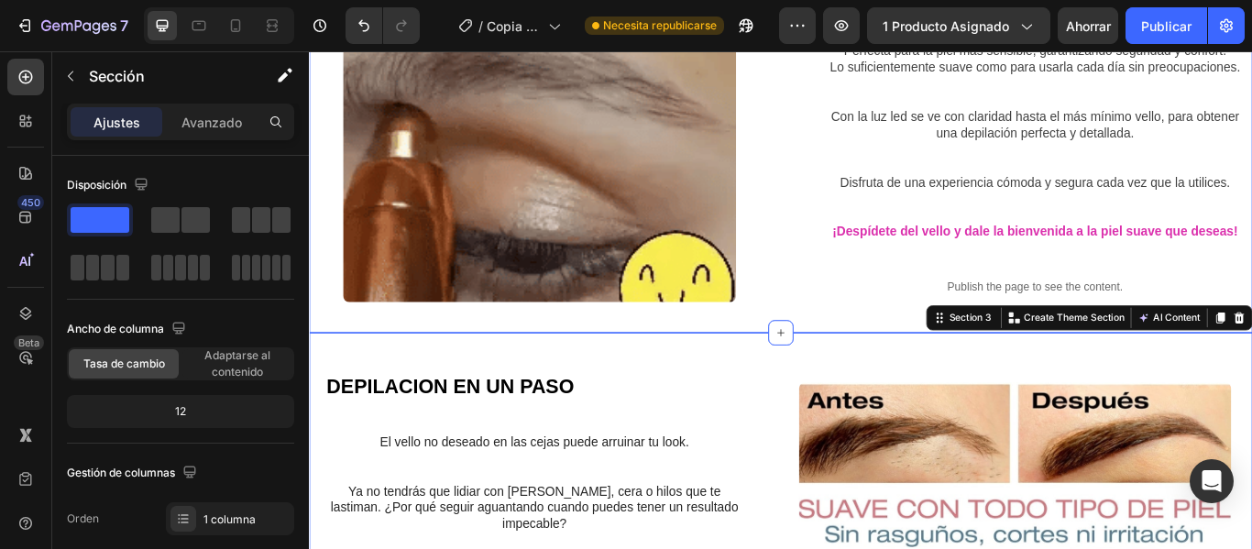
click at [870, 375] on div "LOGRA CEJAS IMPECABLES DE MANERA FACIL Y COMODA Heading Perfecta para la piel m…" at bounding box center [858, 137] width 1099 height 483
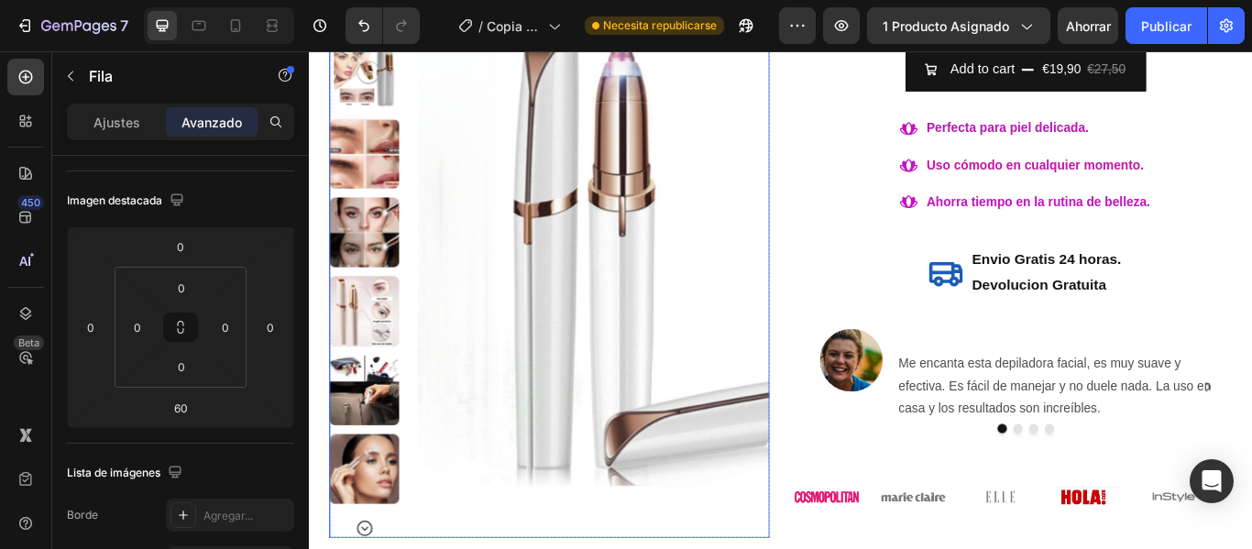
scroll to position [550, 0]
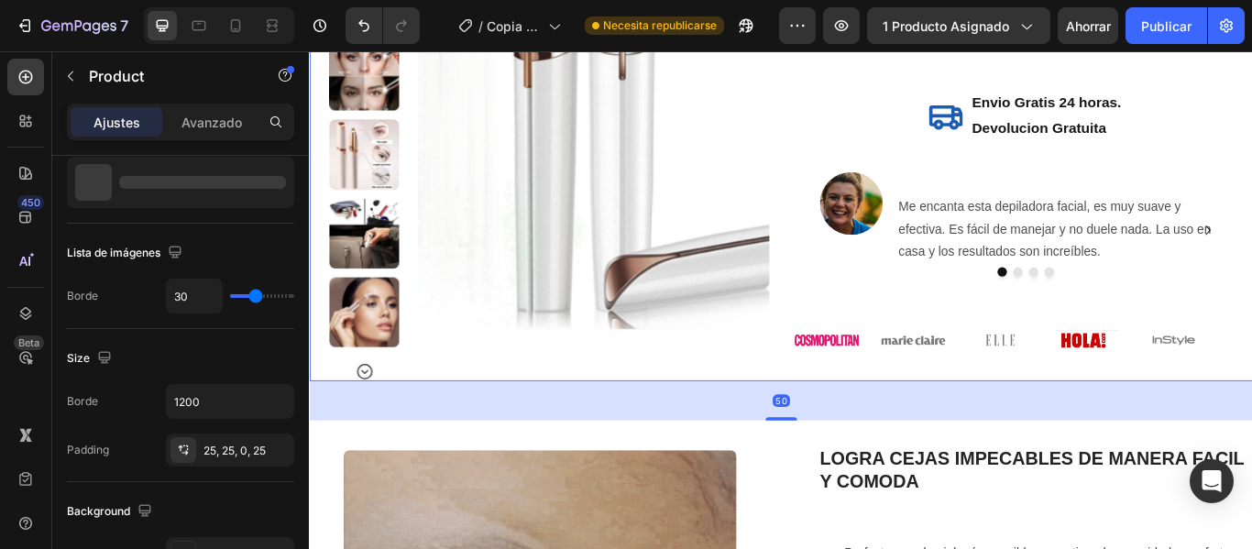
scroll to position [0, 0]
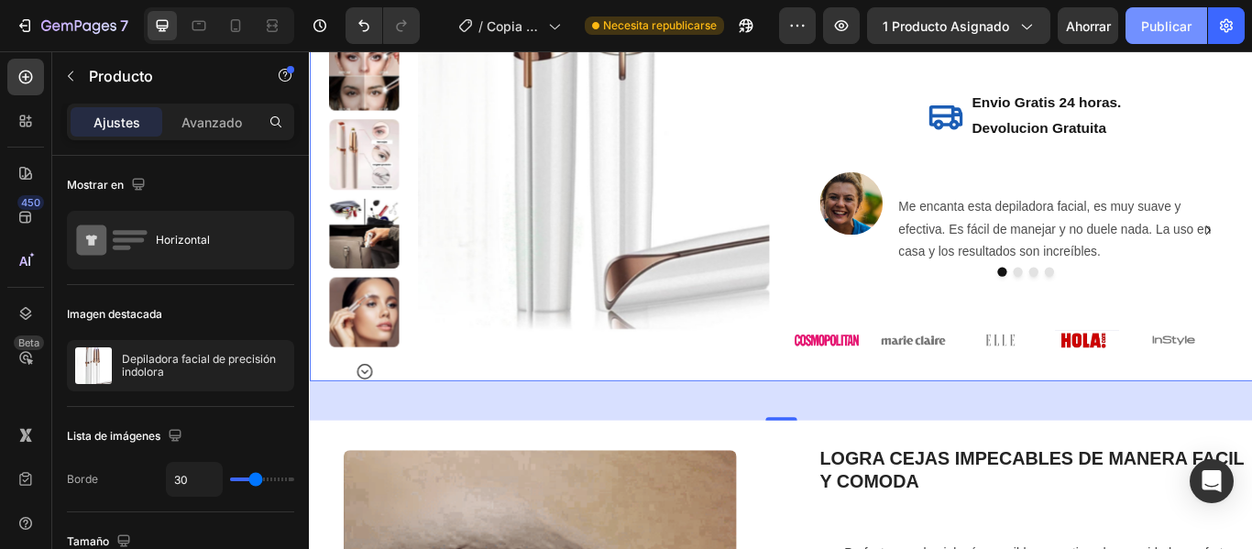
click at [1175, 30] on font "Publicar" at bounding box center [1166, 26] width 50 height 16
